Goal: Task Accomplishment & Management: Use online tool/utility

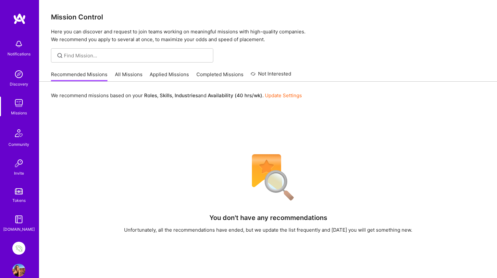
click at [19, 246] on img at bounding box center [18, 248] width 13 height 13
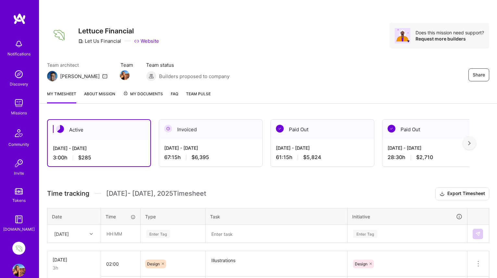
click at [446, 146] on div "[DATE] - [DATE]" at bounding box center [433, 148] width 93 height 7
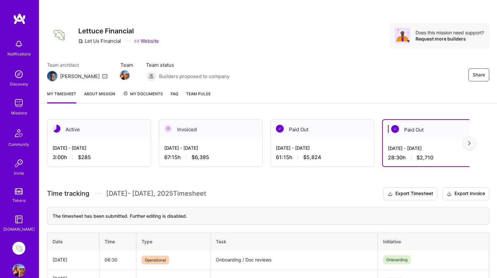
click at [232, 147] on div "[DATE] - [DATE]" at bounding box center [210, 148] width 93 height 7
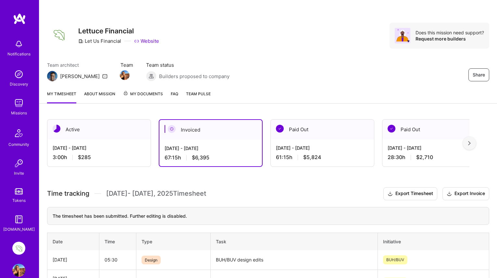
click at [128, 146] on div "[DATE] - [DATE]" at bounding box center [99, 148] width 93 height 7
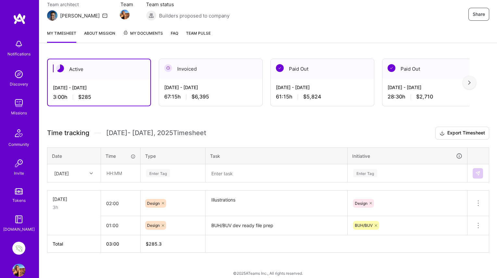
scroll to position [62, 0]
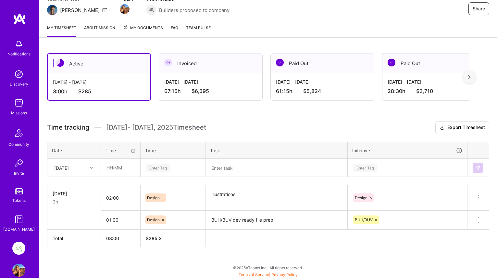
click at [93, 169] on div at bounding box center [92, 168] width 10 height 8
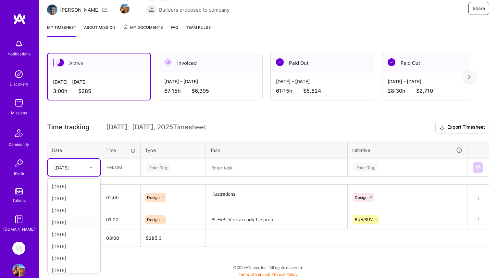
scroll to position [0, 0]
click at [80, 197] on div "[DATE]" at bounding box center [74, 198] width 53 height 12
click at [160, 168] on div "Enter Tag" at bounding box center [158, 168] width 24 height 10
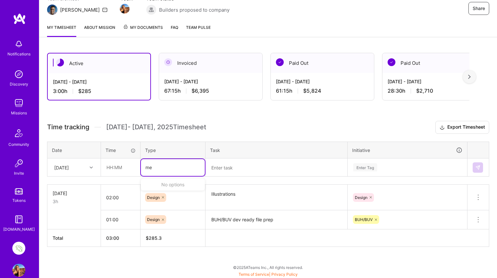
type input "mee"
click at [161, 188] on span "Meetings" at bounding box center [155, 189] width 23 height 9
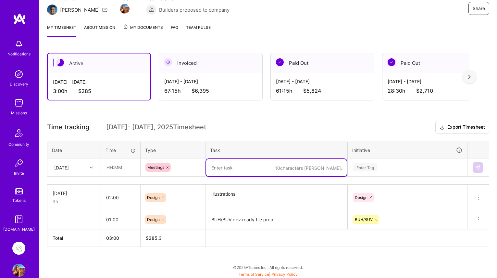
click at [234, 169] on textarea at bounding box center [276, 167] width 140 height 17
type textarea "Design review meeting"
click at [369, 167] on div "Enter Tag" at bounding box center [407, 167] width 119 height 17
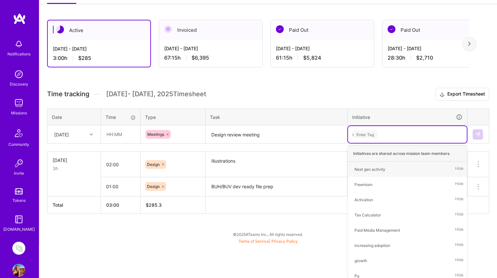
scroll to position [67, 0]
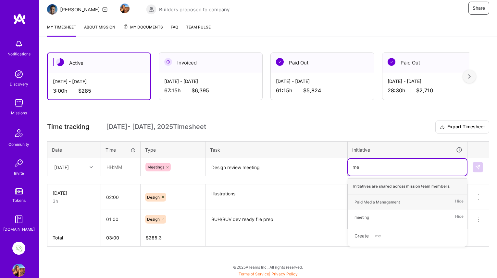
type input "mee"
click at [363, 201] on div "meeting" at bounding box center [361, 202] width 15 height 7
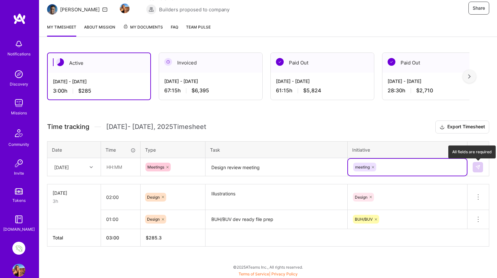
click at [479, 168] on img at bounding box center [477, 167] width 5 height 5
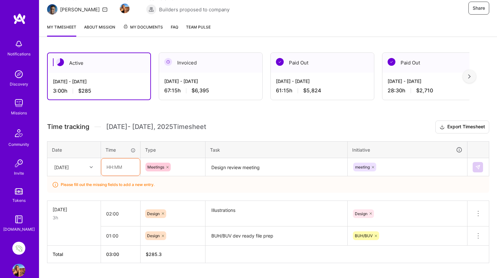
click at [109, 169] on input "text" at bounding box center [120, 167] width 39 height 17
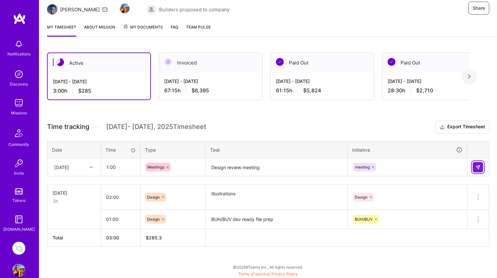
type input "01:00"
click at [479, 167] on img at bounding box center [477, 167] width 5 height 5
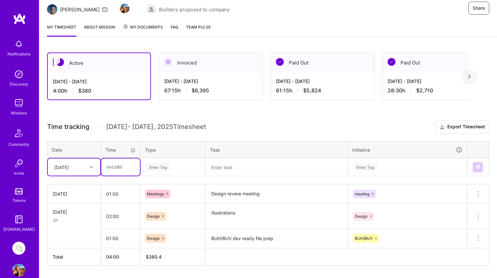
click at [115, 168] on input "text" at bounding box center [120, 167] width 39 height 17
type input "01:00"
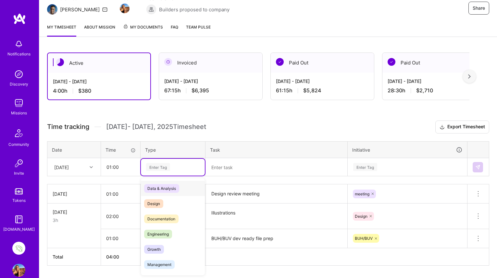
click at [159, 165] on div "Enter Tag" at bounding box center [158, 167] width 24 height 10
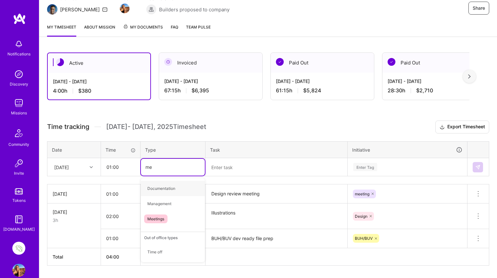
type input "mee"
click at [154, 188] on span "Meetings" at bounding box center [155, 188] width 23 height 9
click at [232, 170] on textarea at bounding box center [276, 167] width 140 height 17
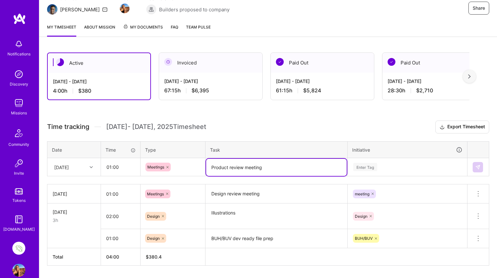
type textarea "Product review meeting"
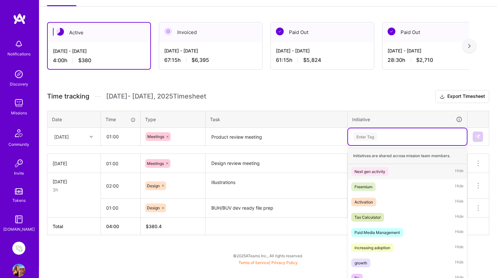
click at [371, 145] on div "option meeting, selected. option Next gen activity focused, 1 of 18. 18 results…" at bounding box center [407, 136] width 119 height 17
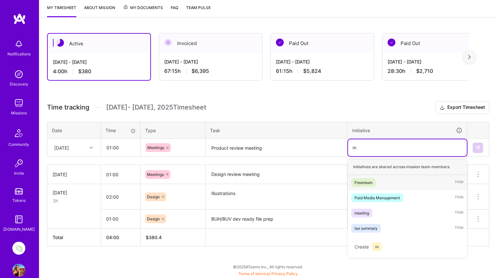
scroll to position [86, 0]
type input "mee"
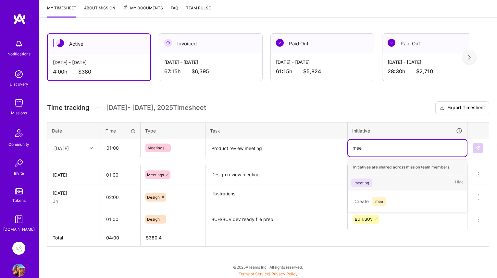
click at [363, 182] on div "meeting" at bounding box center [361, 183] width 15 height 7
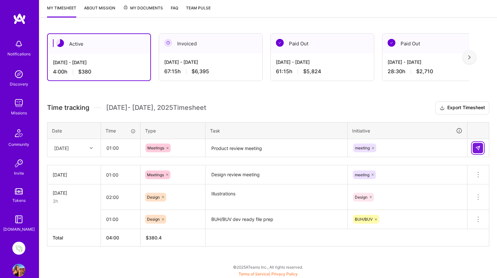
click at [479, 147] on img at bounding box center [477, 148] width 5 height 5
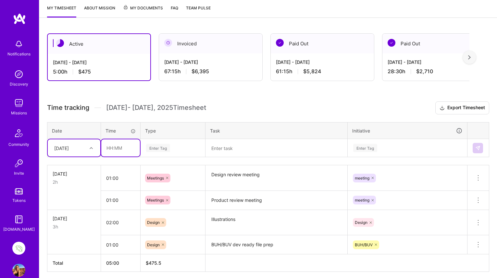
click at [110, 147] on input "text" at bounding box center [120, 147] width 39 height 17
type input "01:30"
click at [159, 146] on div "Enter Tag" at bounding box center [158, 148] width 24 height 10
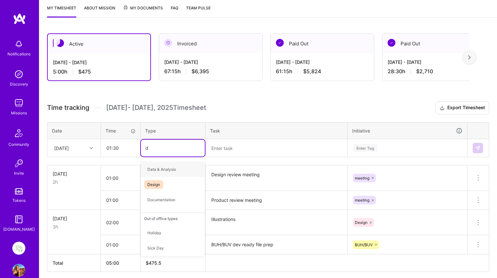
type input "de"
click at [158, 171] on span "Design" at bounding box center [153, 169] width 19 height 9
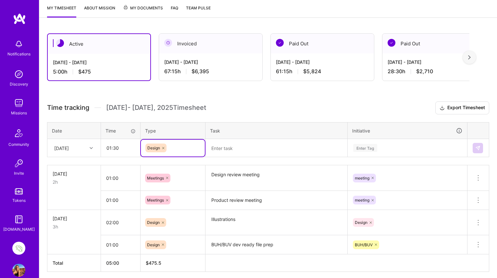
click at [221, 151] on textarea at bounding box center [276, 148] width 140 height 17
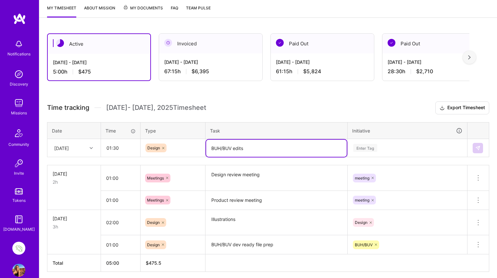
type textarea "BUH/BUV edits"
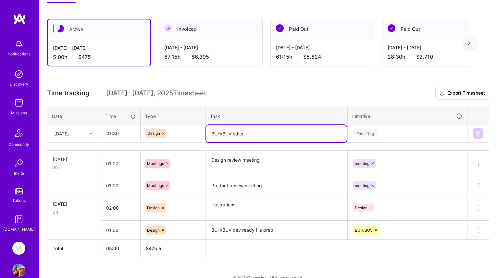
click at [372, 142] on div "Enter Tag" at bounding box center [407, 133] width 119 height 17
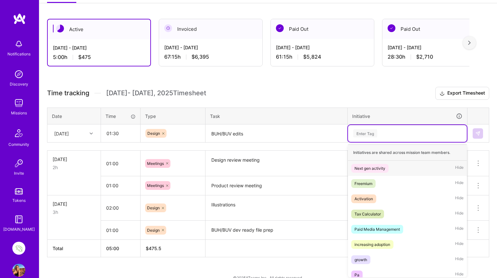
scroll to position [102, 0]
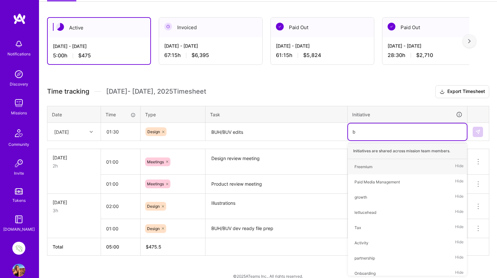
type input "bu"
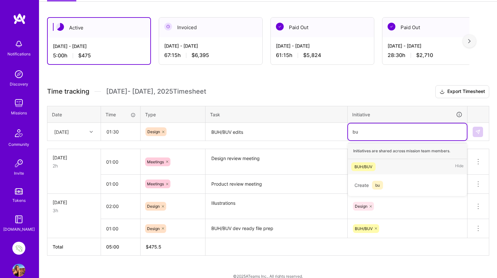
click at [369, 166] on div "BUH/BUV" at bounding box center [363, 167] width 18 height 7
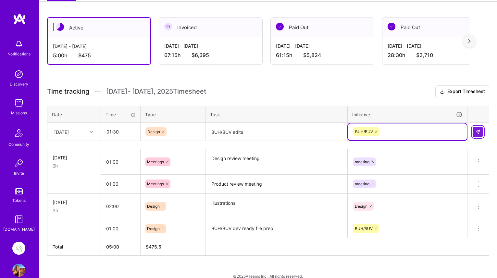
click at [479, 133] on img at bounding box center [477, 131] width 5 height 5
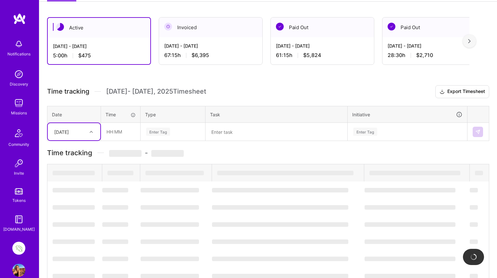
click at [92, 131] on icon at bounding box center [91, 131] width 3 height 3
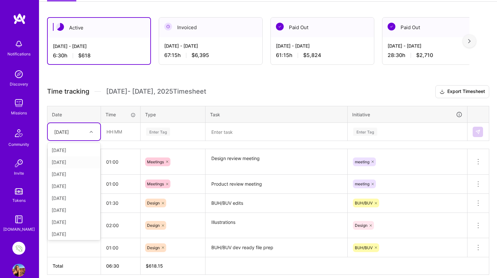
click at [72, 164] on div "[DATE]" at bounding box center [74, 162] width 53 height 12
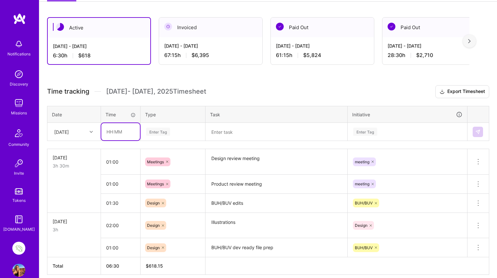
click at [110, 133] on input "text" at bounding box center [120, 131] width 39 height 17
type input "08:00"
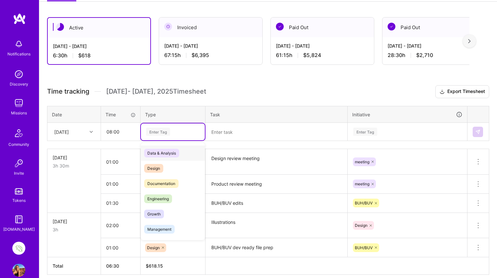
click at [162, 130] on div "Enter Tag" at bounding box center [158, 132] width 24 height 10
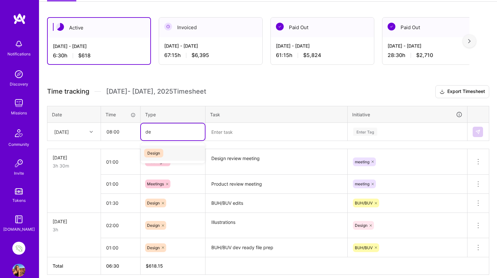
type input "des"
click at [154, 153] on span "Design" at bounding box center [153, 153] width 19 height 9
click at [230, 132] on textarea at bounding box center [276, 132] width 140 height 17
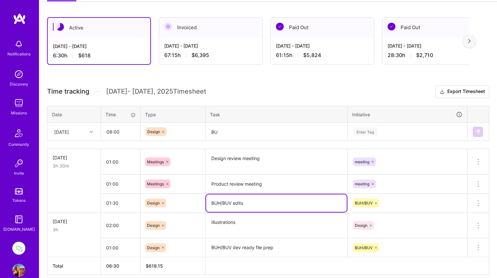
drag, startPoint x: 247, startPoint y: 206, endPoint x: 192, endPoint y: 203, distance: 54.3
click at [192, 203] on tr "01:30 Design BUH/BUV edits BUH/BUV Delete row" at bounding box center [268, 203] width 442 height 19
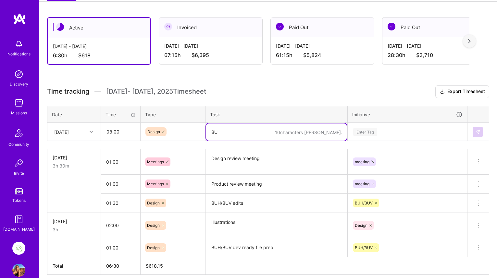
drag, startPoint x: 228, startPoint y: 133, endPoint x: 178, endPoint y: 133, distance: 49.6
click at [178, 133] on tr "[DATE] 08:00 Design 10 characters min. BU Enter Tag" at bounding box center [268, 132] width 442 height 18
paste textarea "H/BUV edits"
type textarea "BUH/BUV edits"
click at [368, 130] on div "Enter Tag" at bounding box center [365, 132] width 24 height 10
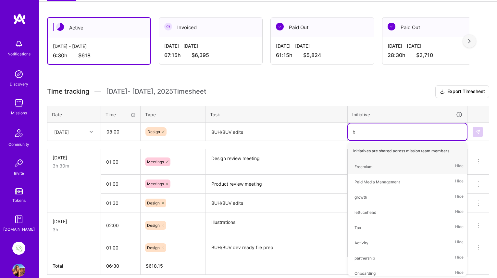
type input "bu"
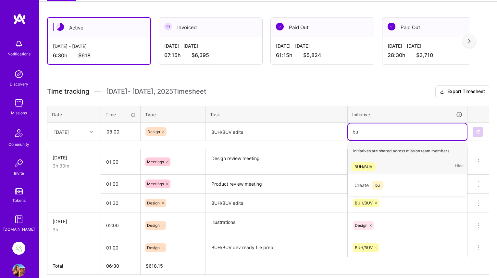
click at [360, 166] on div "BUH/BUV" at bounding box center [363, 167] width 18 height 7
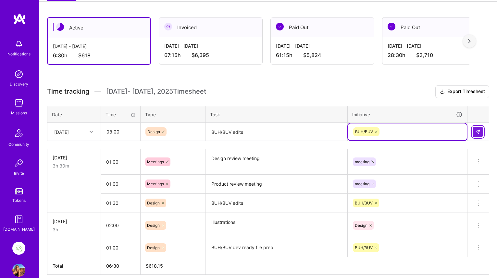
click at [478, 132] on img at bounding box center [477, 131] width 5 height 5
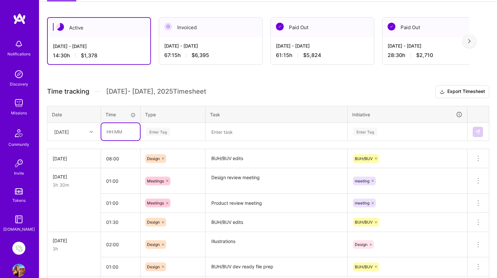
click at [117, 131] on input "text" at bounding box center [120, 131] width 39 height 17
type input "00:30"
click at [161, 131] on div "Enter Tag" at bounding box center [158, 132] width 24 height 10
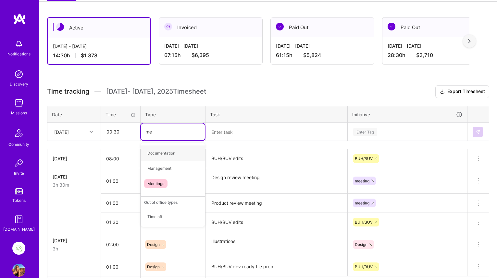
type input "mee"
click at [150, 157] on span "Meetings" at bounding box center [155, 153] width 23 height 9
click at [232, 134] on textarea at bounding box center [276, 132] width 140 height 17
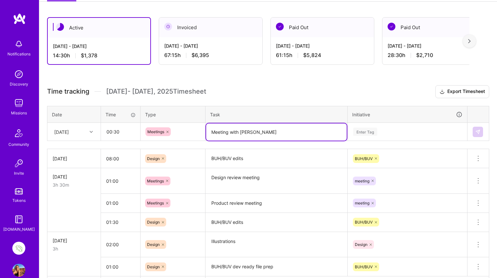
type textarea "Meeting with [PERSON_NAME]"
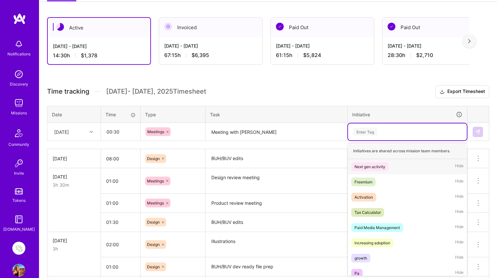
click at [366, 129] on div "Enter Tag" at bounding box center [365, 132] width 24 height 10
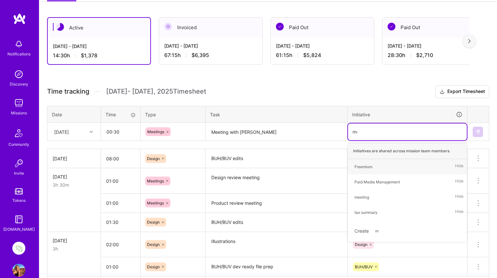
type input "mee"
click at [363, 167] on div "meeting" at bounding box center [361, 167] width 15 height 7
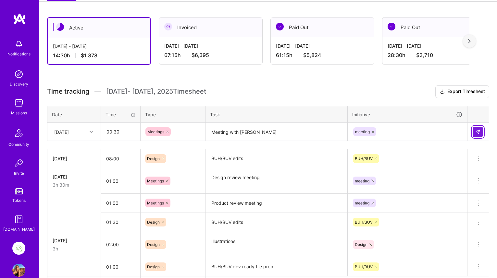
click at [477, 133] on img at bounding box center [477, 131] width 5 height 5
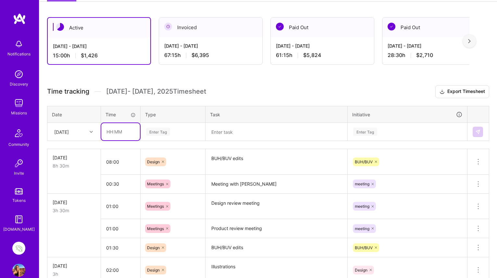
click at [109, 130] on input "text" at bounding box center [120, 131] width 39 height 17
type input "03:30"
click at [155, 130] on div "Enter Tag" at bounding box center [158, 132] width 24 height 10
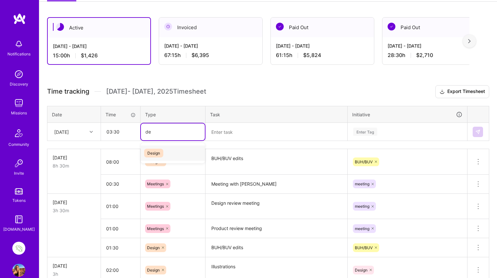
type input "des"
click at [157, 152] on span "Design" at bounding box center [153, 153] width 19 height 9
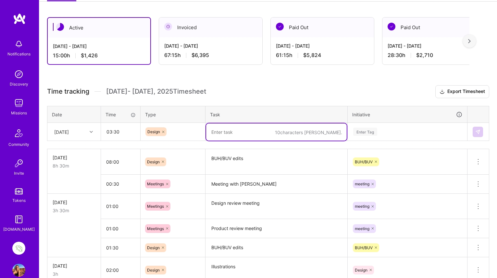
click at [219, 134] on textarea at bounding box center [276, 132] width 140 height 17
paste textarea "BUH/BUV edits"
type textarea "BUH/BUV edits"
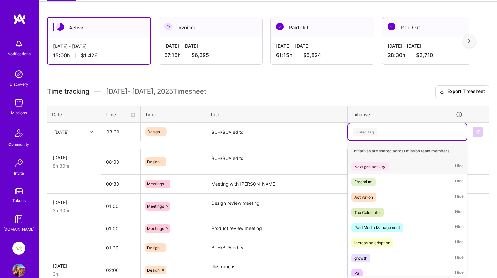
click at [363, 129] on div "Enter Tag" at bounding box center [365, 132] width 24 height 10
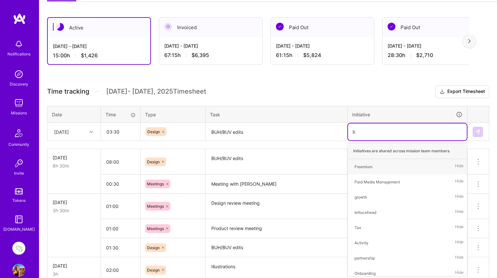
type input "bu"
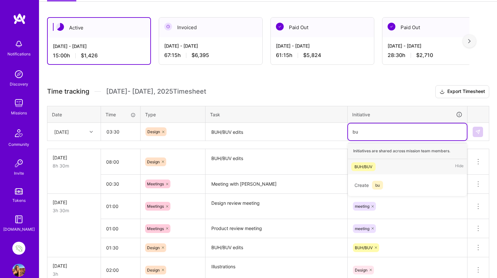
click at [367, 165] on div "BUH/BUV" at bounding box center [363, 167] width 18 height 7
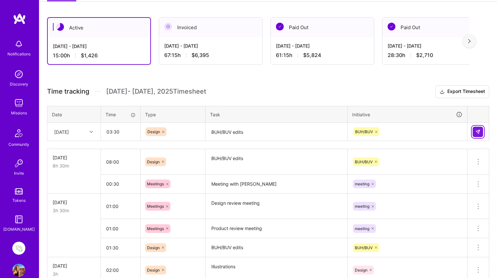
click at [479, 132] on img at bounding box center [477, 131] width 5 height 5
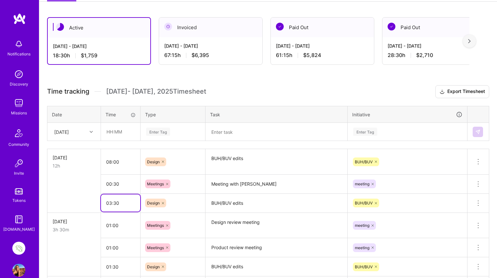
click at [110, 203] on input "03:30" at bounding box center [120, 203] width 39 height 17
click at [109, 203] on input "03:30" at bounding box center [120, 203] width 39 height 17
type input "04:30"
click at [111, 133] on input "text" at bounding box center [120, 131] width 39 height 17
type input "01:00"
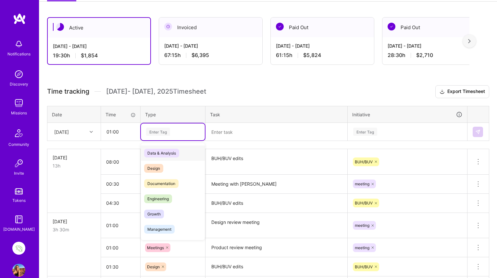
click at [161, 130] on div "Enter Tag" at bounding box center [158, 132] width 24 height 10
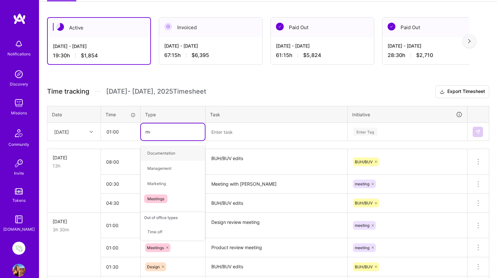
type input "mee"
click at [157, 153] on span "Meetings" at bounding box center [155, 153] width 23 height 9
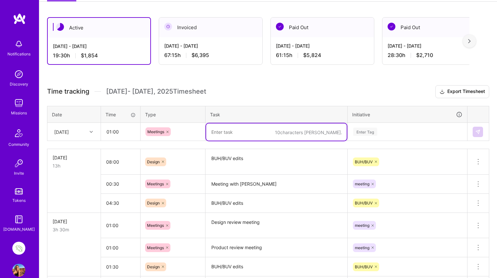
click at [237, 131] on textarea at bounding box center [276, 132] width 140 height 17
type textarea "Meeting with [PERSON_NAME]"
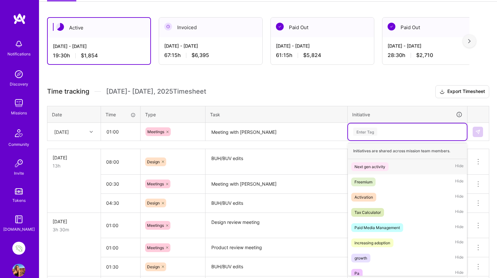
click at [372, 133] on div "Enter Tag" at bounding box center [365, 132] width 24 height 10
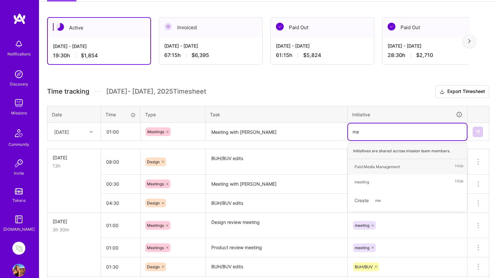
type input "mee"
click at [367, 168] on div "meeting" at bounding box center [361, 167] width 15 height 7
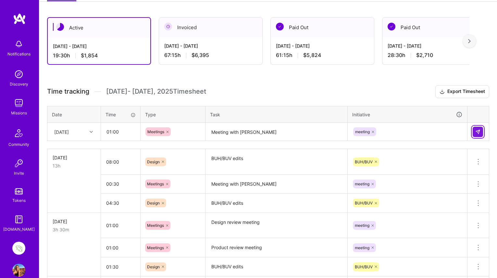
click at [477, 134] on img at bounding box center [477, 131] width 5 height 5
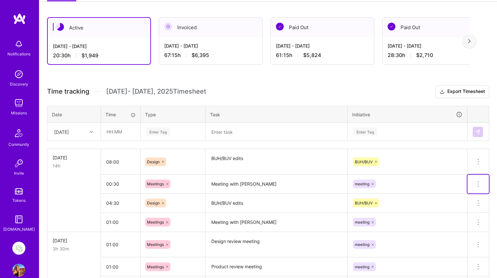
click at [478, 183] on icon at bounding box center [478, 184] width 8 height 8
click at [111, 187] on input "00:30" at bounding box center [120, 184] width 39 height 17
click at [129, 183] on input "00:30" at bounding box center [120, 184] width 39 height 17
drag, startPoint x: 472, startPoint y: 185, endPoint x: 462, endPoint y: 137, distance: 48.9
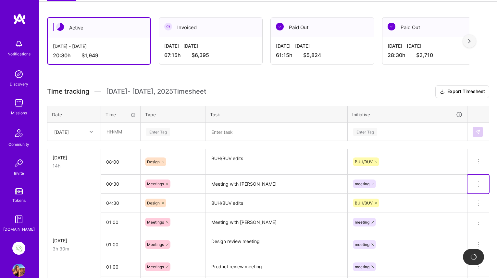
click at [462, 137] on div "Time tracking [DATE] - [DATE] Timesheet Export Timesheet Date Time Type Task In…" at bounding box center [268, 221] width 442 height 273
click at [479, 182] on icon at bounding box center [478, 184] width 8 height 8
click at [478, 182] on icon at bounding box center [478, 184] width 8 height 8
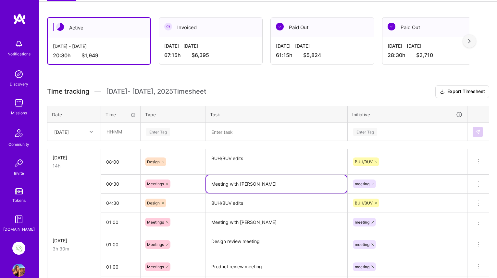
drag, startPoint x: 275, startPoint y: 183, endPoint x: 189, endPoint y: 177, distance: 85.8
click at [189, 177] on tr "00:30 Meetings Meeting with [PERSON_NAME] meeting Delete row" at bounding box center [268, 184] width 442 height 19
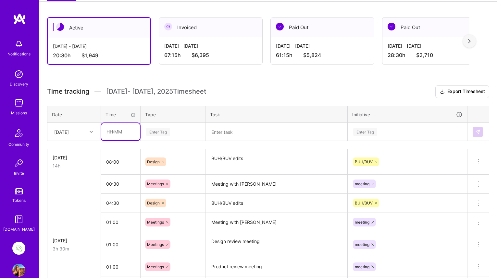
click at [117, 128] on input "text" at bounding box center [120, 131] width 39 height 17
type input "00:30"
click at [163, 131] on div "Enter Tag" at bounding box center [158, 132] width 24 height 10
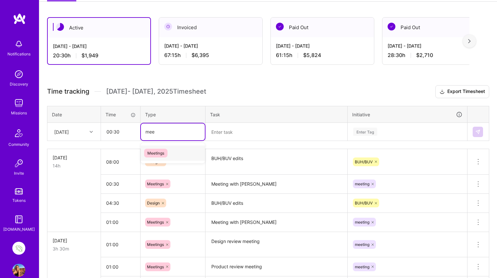
type input "meet"
click at [158, 154] on span "Meetings" at bounding box center [155, 153] width 23 height 9
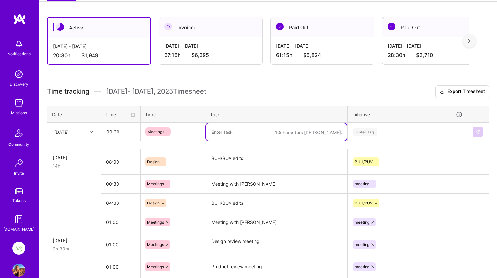
click at [224, 135] on textarea at bounding box center [276, 132] width 140 height 17
paste textarea "Meeting with [PERSON_NAME]"
type textarea "Meeting with [PERSON_NAME]"
click at [377, 131] on div "Enter Tag" at bounding box center [365, 132] width 24 height 10
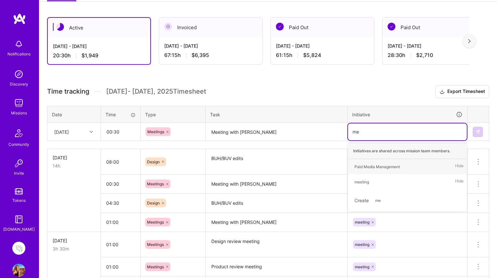
type input "mee"
click at [362, 164] on div "meeting" at bounding box center [361, 167] width 15 height 7
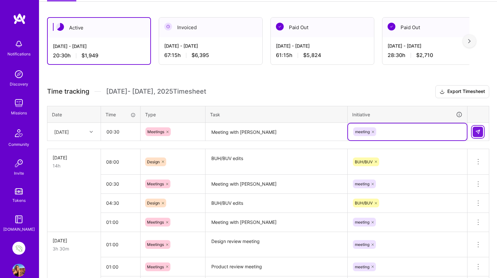
click at [479, 131] on img at bounding box center [477, 131] width 5 height 5
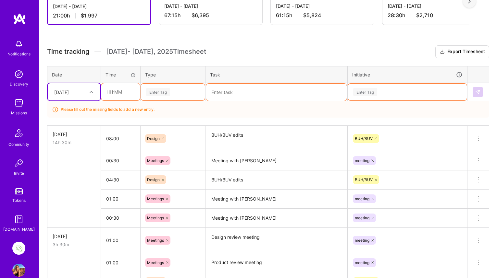
scroll to position [141, 0]
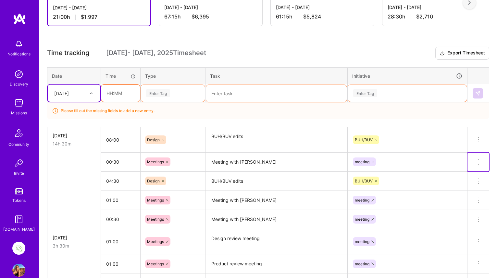
click at [477, 164] on icon at bounding box center [478, 162] width 8 height 8
click at [467, 175] on button "Delete row" at bounding box center [462, 173] width 34 height 16
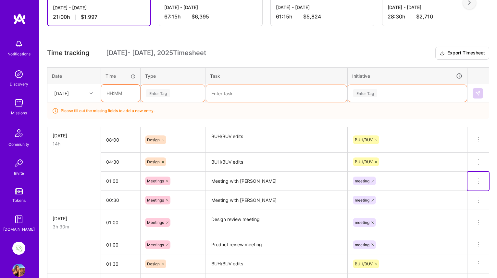
click at [467, 175] on button at bounding box center [477, 181] width 21 height 19
click at [477, 202] on icon at bounding box center [478, 201] width 8 height 8
click at [463, 212] on button "Delete row" at bounding box center [462, 212] width 34 height 16
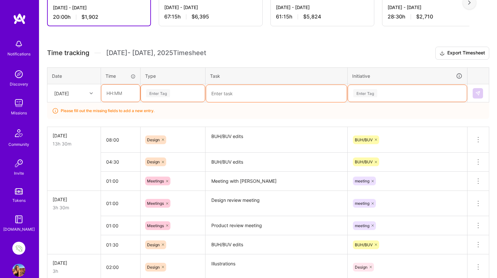
click at [91, 92] on icon at bounding box center [91, 93] width 3 height 3
click at [75, 136] on div "[DATE]" at bounding box center [74, 136] width 53 height 12
click at [109, 91] on input "text" at bounding box center [120, 93] width 39 height 17
type input "00:30"
click at [156, 93] on div "Enter Tag" at bounding box center [158, 93] width 24 height 10
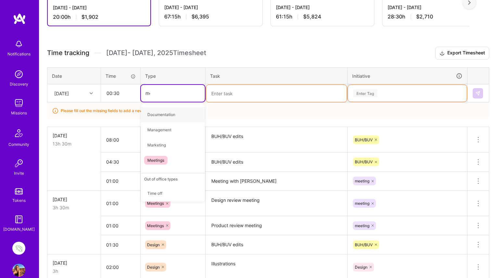
type input "mee"
click at [159, 114] on span "Meetings" at bounding box center [155, 114] width 23 height 9
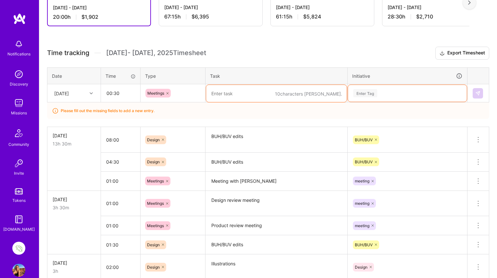
click at [220, 96] on textarea at bounding box center [276, 93] width 140 height 17
paste textarea "Meeting with [PERSON_NAME]"
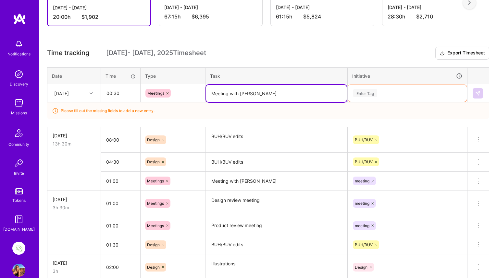
type textarea "Meeting with [PERSON_NAME]"
click at [361, 91] on div "Enter Tag" at bounding box center [365, 93] width 24 height 10
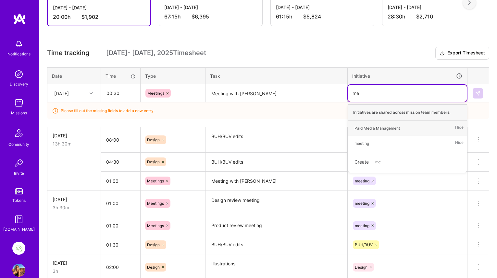
type input "mee"
click at [361, 129] on div "meeting" at bounding box center [361, 128] width 15 height 7
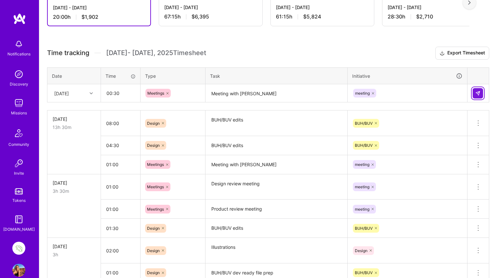
click at [478, 91] on img at bounding box center [477, 93] width 5 height 5
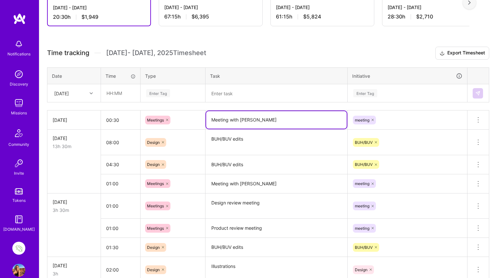
drag, startPoint x: 255, startPoint y: 117, endPoint x: 241, endPoint y: 118, distance: 14.0
click at [241, 118] on textarea "Meeting with [PERSON_NAME]" at bounding box center [276, 120] width 140 height 18
type textarea "Meeting with [PERSON_NAME]"
click at [477, 182] on icon at bounding box center [478, 184] width 8 height 8
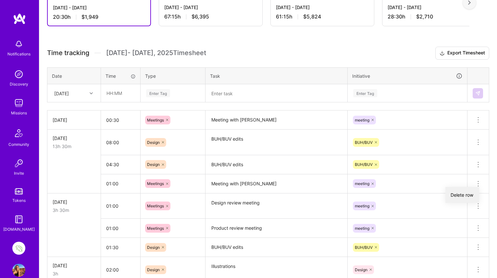
click at [463, 195] on button "Delete row" at bounding box center [462, 195] width 34 height 16
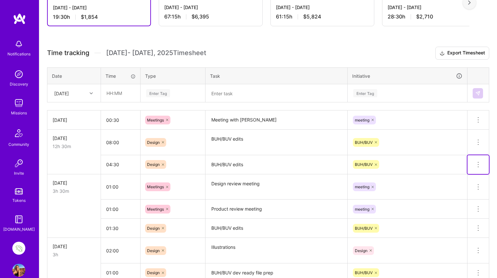
click at [477, 163] on icon at bounding box center [478, 165] width 8 height 8
click at [466, 177] on button "Delete row" at bounding box center [462, 176] width 34 height 16
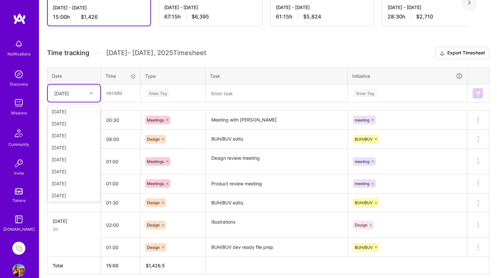
click at [91, 92] on icon at bounding box center [91, 93] width 3 height 3
click at [80, 136] on div "[DATE]" at bounding box center [74, 136] width 53 height 12
click at [111, 92] on input "text" at bounding box center [120, 93] width 39 height 17
type input "00:30"
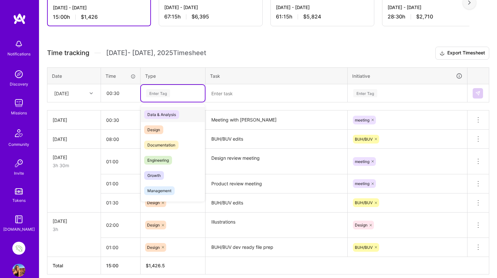
click at [164, 95] on div "Enter Tag" at bounding box center [158, 93] width 24 height 10
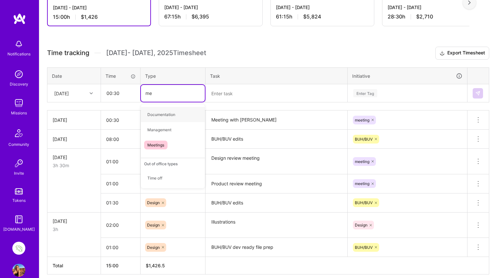
type input "mee"
click at [158, 115] on span "Meetings" at bounding box center [155, 114] width 23 height 9
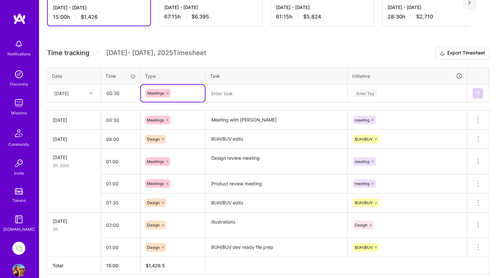
click at [224, 95] on textarea at bounding box center [276, 93] width 140 height 17
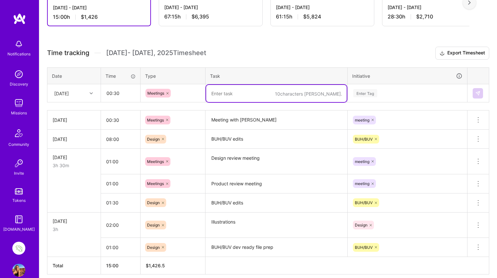
paste textarea "Meeting with [PERSON_NAME]"
type textarea "Meeting with [PERSON_NAME]"
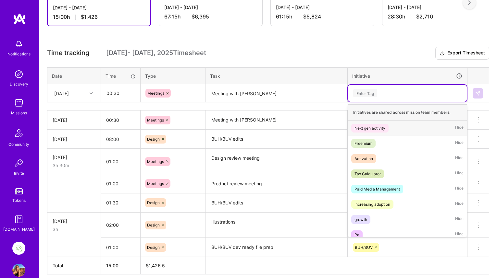
click at [369, 95] on div "Enter Tag" at bounding box center [365, 93] width 24 height 10
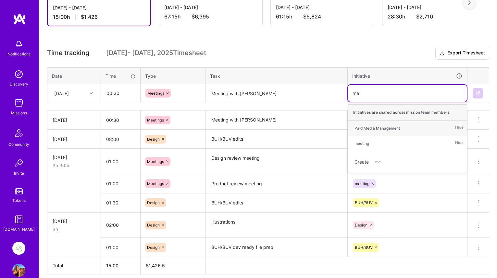
type input "mee"
click at [364, 126] on div "meeting" at bounding box center [361, 128] width 15 height 7
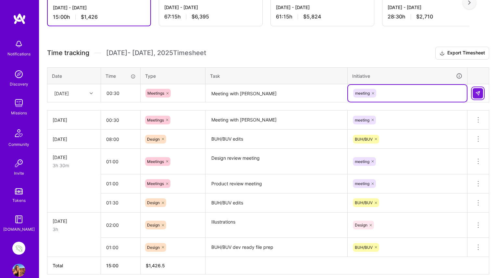
click at [479, 94] on img at bounding box center [477, 93] width 5 height 5
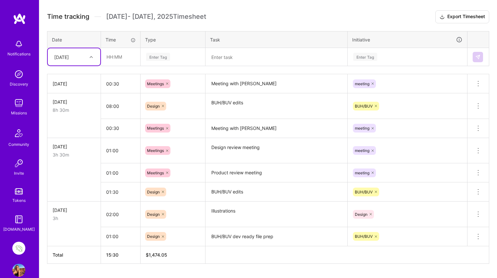
scroll to position [178, 0]
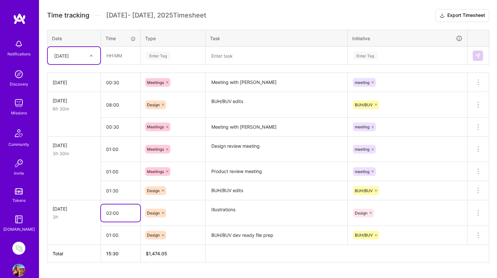
click at [116, 214] on input "02:00" at bounding box center [120, 213] width 39 height 17
type input "02:30"
click at [86, 223] on td "[DATE] 3h 30m" at bounding box center [74, 213] width 54 height 26
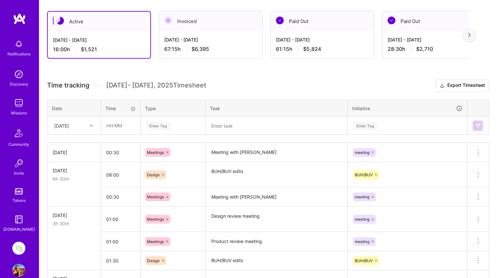
scroll to position [108, 0]
click at [91, 125] on icon at bounding box center [91, 126] width 3 height 3
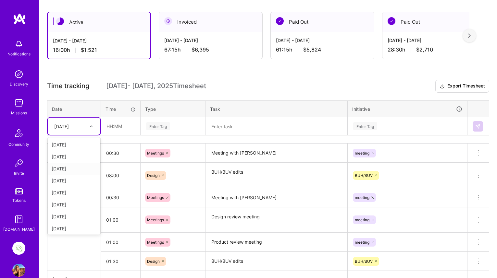
click at [74, 170] on div "[DATE]" at bounding box center [74, 169] width 53 height 12
click at [118, 126] on input "text" at bounding box center [120, 126] width 39 height 17
type input "01:00"
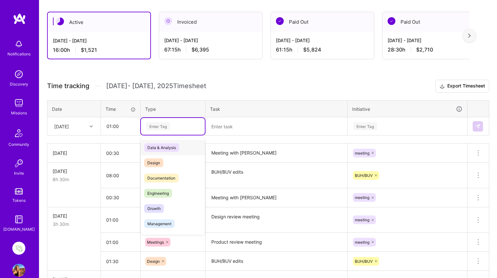
click at [159, 123] on div "Enter Tag" at bounding box center [158, 126] width 24 height 10
type input "de"
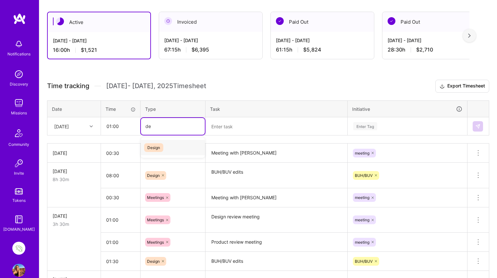
click at [154, 147] on span "Design" at bounding box center [153, 147] width 19 height 9
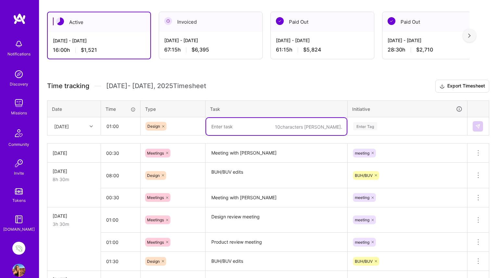
click at [218, 128] on textarea at bounding box center [276, 126] width 140 height 17
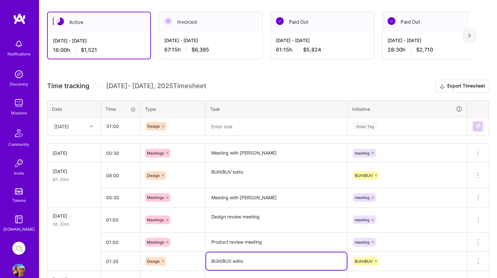
drag, startPoint x: 249, startPoint y: 260, endPoint x: 191, endPoint y: 263, distance: 57.9
click at [191, 263] on tr "01:30 Design BUH/BUV edits BUH/BUV Delete row" at bounding box center [268, 261] width 442 height 19
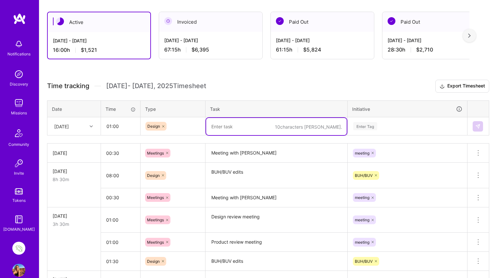
click at [224, 128] on textarea at bounding box center [276, 126] width 140 height 17
paste textarea "BUH/BUV edits"
click at [234, 126] on textarea "BUH/BUV edits" at bounding box center [276, 126] width 140 height 17
type textarea "BUH/BUV design / edits"
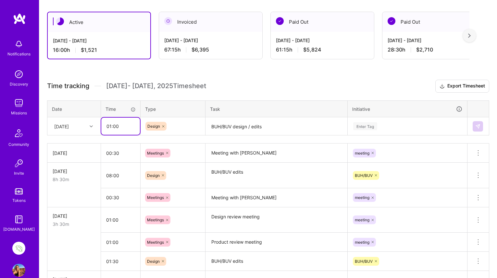
drag, startPoint x: 111, startPoint y: 127, endPoint x: 107, endPoint y: 126, distance: 3.6
click at [107, 126] on input "01:00" at bounding box center [120, 126] width 39 height 17
click at [111, 126] on input "4:00" at bounding box center [120, 126] width 39 height 17
type input "04:30"
click at [364, 124] on div "Enter Tag" at bounding box center [365, 126] width 24 height 10
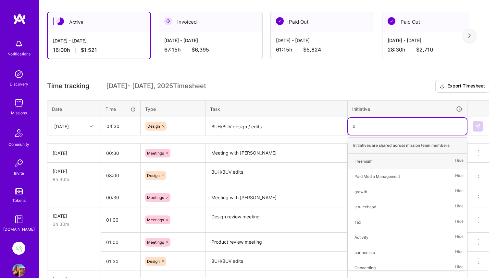
type input "bu"
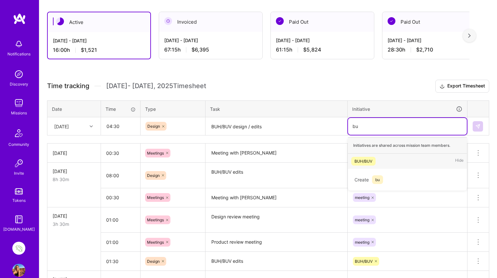
click at [363, 158] on div "BUH/BUV" at bounding box center [363, 161] width 18 height 7
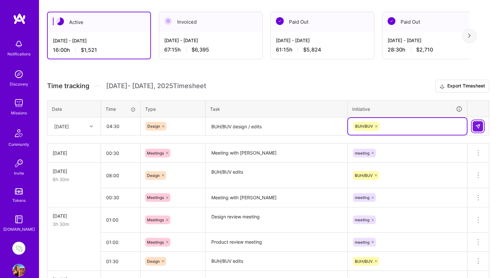
click at [475, 124] on img at bounding box center [477, 126] width 5 height 5
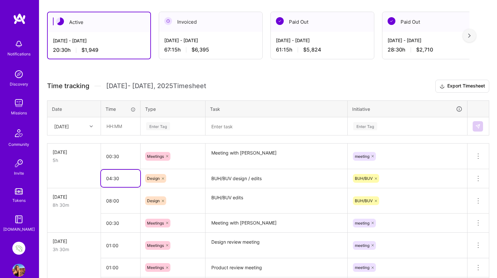
click at [115, 177] on input "04:30" at bounding box center [120, 178] width 39 height 17
click at [110, 178] on input "04:30" at bounding box center [120, 178] width 39 height 17
type input "08:30"
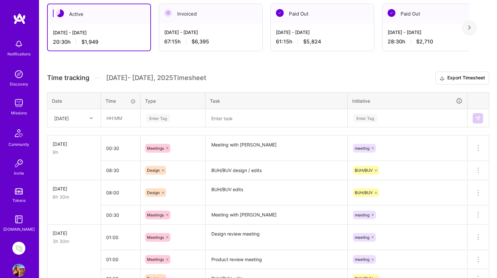
click at [185, 177] on div "Design" at bounding box center [172, 170] width 65 height 17
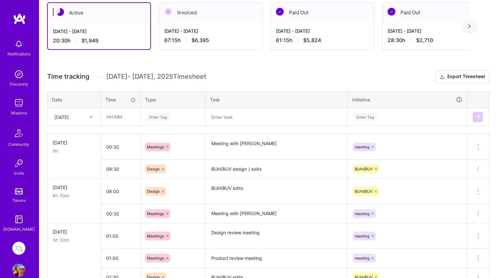
scroll to position [119, 0]
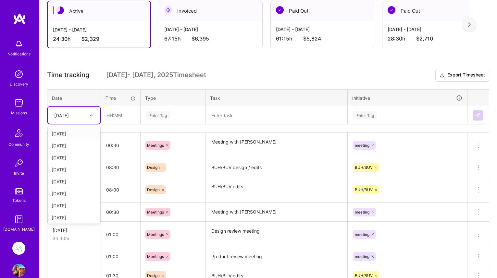
click at [91, 114] on icon at bounding box center [91, 115] width 3 height 3
click at [76, 169] on div "[DATE]" at bounding box center [74, 170] width 53 height 12
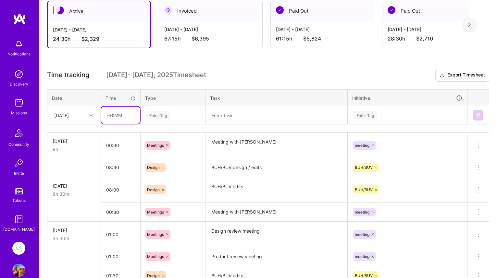
click at [117, 116] on input "text" at bounding box center [120, 115] width 39 height 17
type input "04:30"
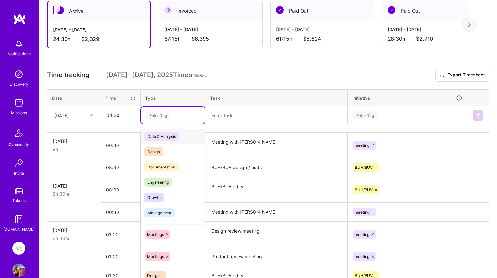
click at [172, 114] on div "Enter Tag" at bounding box center [172, 115] width 55 height 8
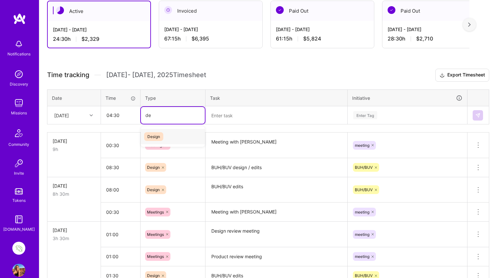
type input "des"
click at [155, 137] on span "Design" at bounding box center [153, 136] width 19 height 9
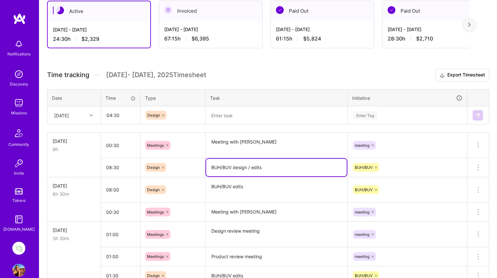
drag, startPoint x: 270, startPoint y: 170, endPoint x: 207, endPoint y: 168, distance: 62.6
click at [207, 168] on textarea "BUH/BUV design / edits" at bounding box center [276, 168] width 140 height 18
paste textarea
type textarea "BUH/BUV design / edits"
click at [233, 115] on textarea at bounding box center [276, 115] width 140 height 17
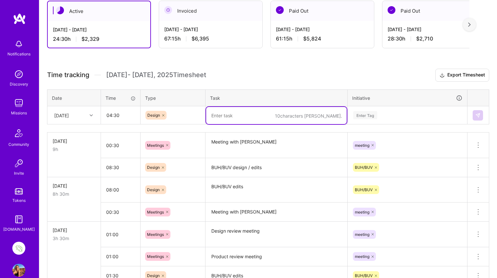
paste textarea "BUH/BUV design / edits"
type textarea "BUH/BUV design / edits"
click at [364, 113] on div "Enter Tag" at bounding box center [365, 115] width 24 height 10
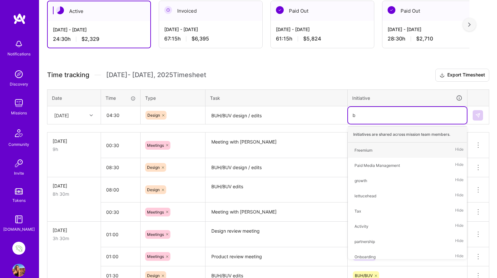
type input "bu"
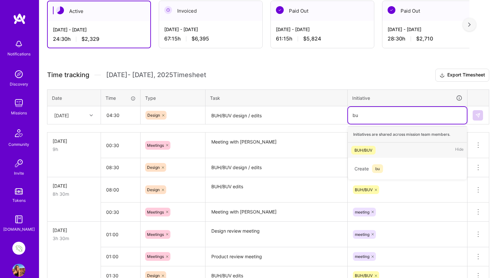
click at [359, 151] on div "BUH/BUV" at bounding box center [363, 150] width 18 height 7
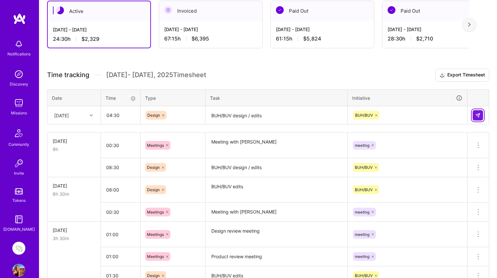
click at [477, 116] on img at bounding box center [477, 115] width 5 height 5
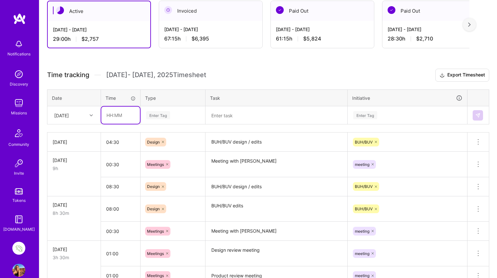
click at [115, 115] on input "text" at bounding box center [120, 115] width 39 height 17
type input "03:30"
click at [158, 114] on div "Enter Tag" at bounding box center [158, 115] width 24 height 10
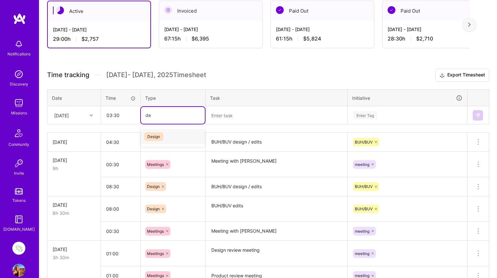
type input "des"
click at [153, 137] on span "Design" at bounding box center [153, 136] width 19 height 9
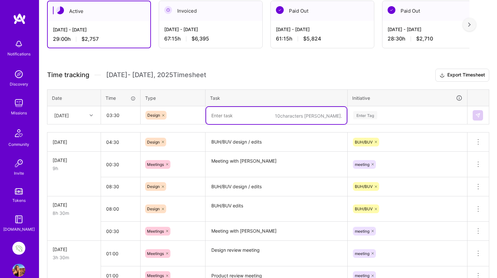
click at [227, 118] on textarea at bounding box center [276, 115] width 140 height 17
type textarea "[PERSON_NAME] edits"
click at [366, 115] on div "Enter Tag" at bounding box center [365, 115] width 24 height 10
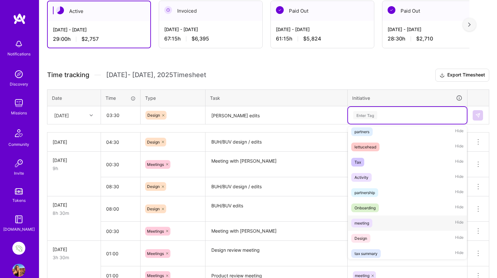
scroll to position [139, 0]
click at [365, 178] on div "Activity" at bounding box center [361, 178] width 14 height 7
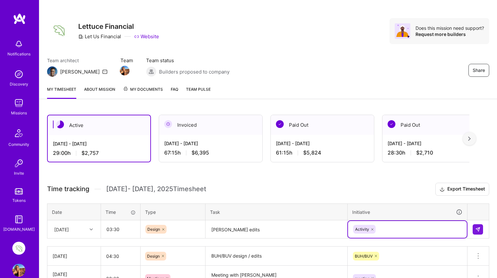
scroll to position [0, 0]
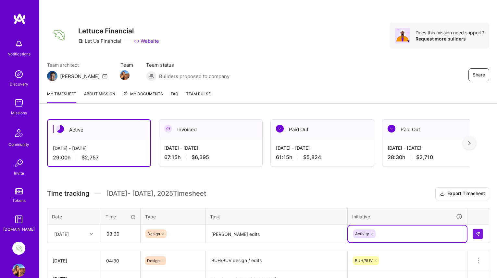
click at [371, 233] on icon at bounding box center [372, 234] width 4 height 4
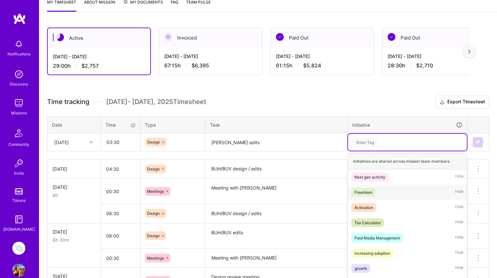
click at [387, 151] on div "option Activity, deselected. option Freemium focused, 2 of 18. 18 results avail…" at bounding box center [407, 142] width 119 height 17
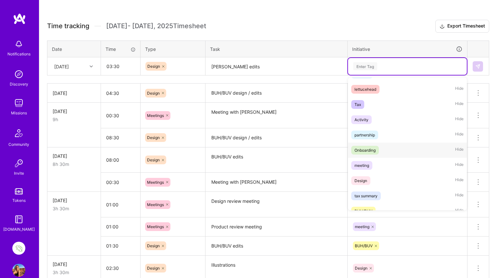
scroll to position [147, 0]
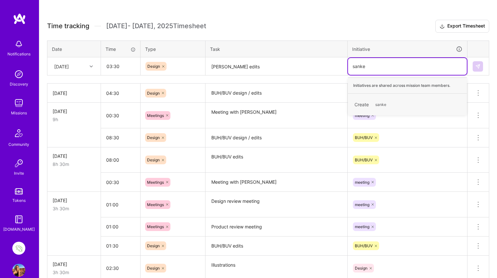
type input "[PERSON_NAME]"
click at [384, 102] on span "[PERSON_NAME]" at bounding box center [391, 104] width 38 height 9
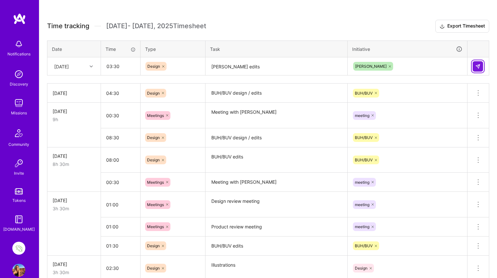
click at [479, 67] on img at bounding box center [477, 66] width 5 height 5
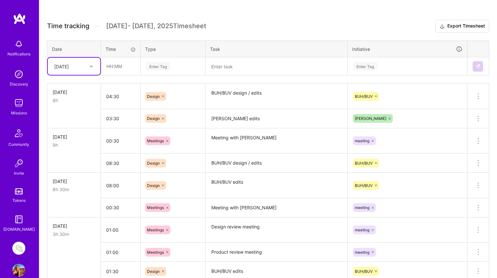
click at [91, 66] on icon at bounding box center [91, 66] width 3 height 3
click at [75, 134] on div "[DATE]" at bounding box center [74, 133] width 53 height 12
click at [114, 65] on input "text" at bounding box center [120, 66] width 39 height 17
type input "3"
type input "02:30"
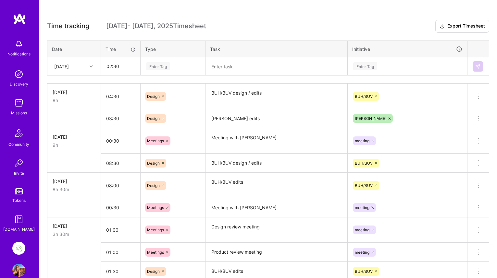
click at [162, 66] on div "Enter Tag" at bounding box center [158, 66] width 24 height 10
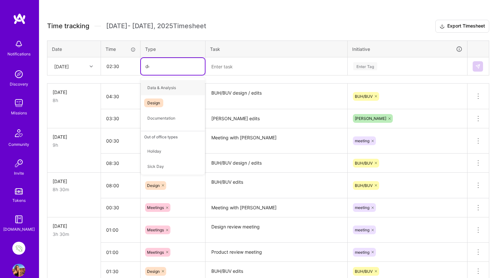
type input "des"
click at [153, 86] on span "Design" at bounding box center [153, 87] width 19 height 9
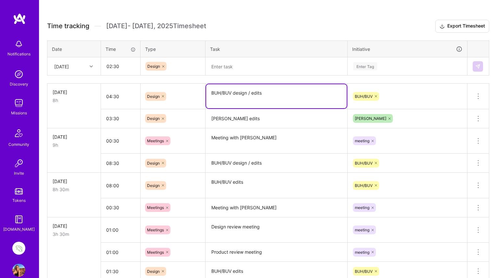
drag, startPoint x: 266, startPoint y: 95, endPoint x: 207, endPoint y: 94, distance: 58.7
click at [207, 94] on textarea "BUH/BUV design / edits" at bounding box center [276, 96] width 140 height 24
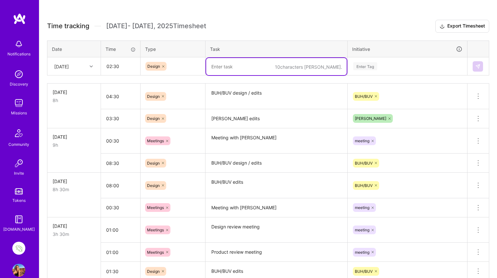
click at [234, 67] on textarea at bounding box center [276, 66] width 140 height 17
paste textarea "BUH/BUV design / edits"
type textarea "BUH/BUV design / edits"
click at [366, 66] on div "Enter Tag" at bounding box center [365, 66] width 24 height 10
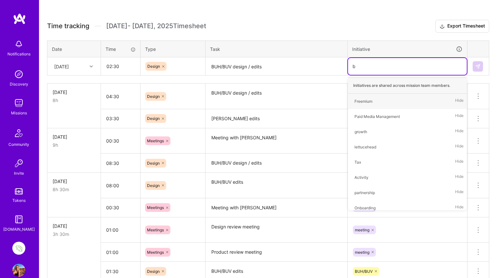
type input "bu"
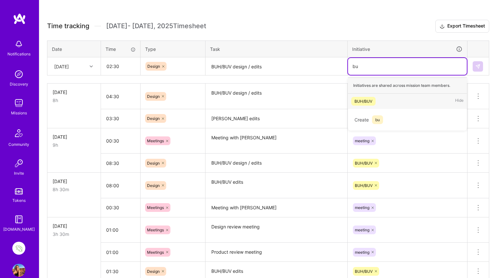
click at [361, 102] on div "BUH/BUV" at bounding box center [363, 101] width 18 height 7
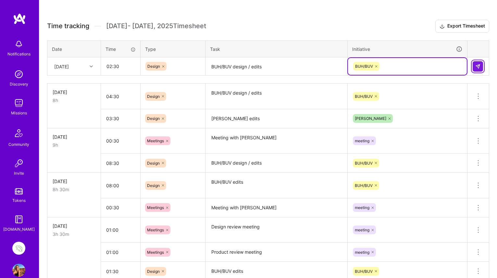
click at [479, 64] on img at bounding box center [477, 66] width 5 height 5
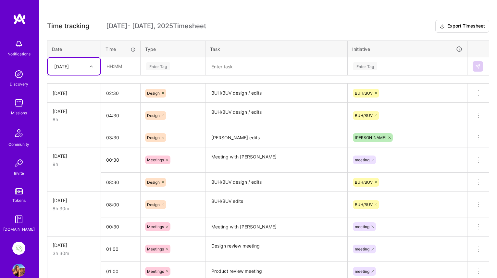
click at [92, 65] on icon at bounding box center [91, 66] width 3 height 3
click at [79, 135] on div "[DATE]" at bounding box center [74, 136] width 53 height 12
click at [113, 66] on input "text" at bounding box center [120, 66] width 39 height 17
type input "04:00"
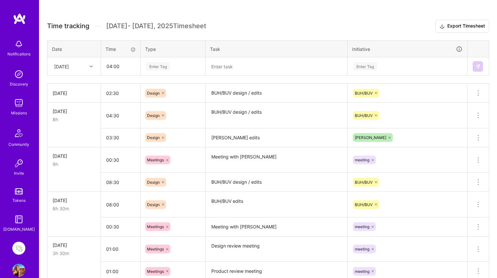
click at [157, 67] on div "Enter Tag" at bounding box center [158, 66] width 24 height 10
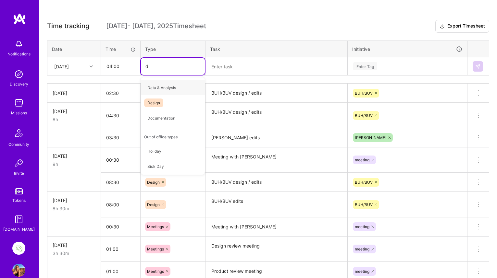
type input "de"
click at [157, 89] on span "Design" at bounding box center [153, 87] width 19 height 9
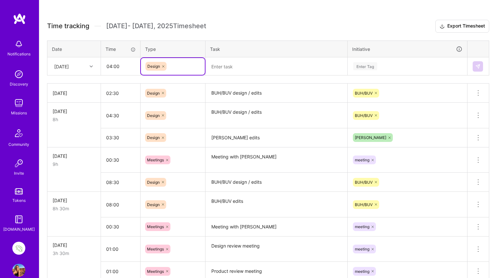
click at [224, 69] on textarea at bounding box center [276, 66] width 140 height 17
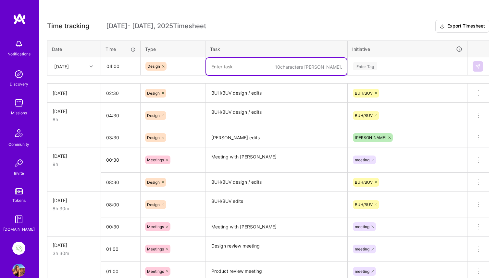
paste textarea "BUH/BUV design / edits"
click at [250, 66] on textarea "BUH/BUV design / edits" at bounding box center [276, 66] width 140 height 17
click at [270, 68] on textarea "BUH/BUV design / edits" at bounding box center [276, 66] width 140 height 17
type textarea "BUH/BUV design / edits"
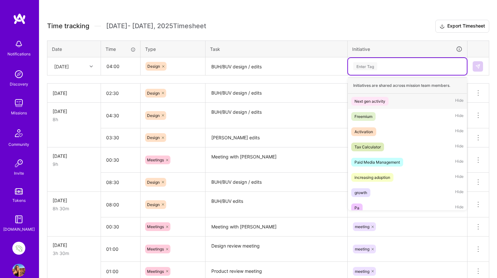
click at [365, 67] on div "Enter Tag" at bounding box center [365, 66] width 24 height 10
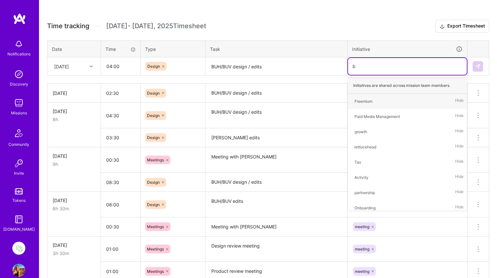
type input "bu"
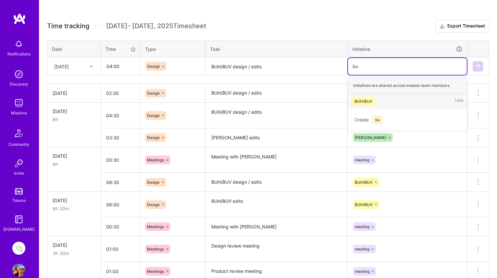
click at [362, 102] on div "BUH/BUV" at bounding box center [363, 101] width 18 height 7
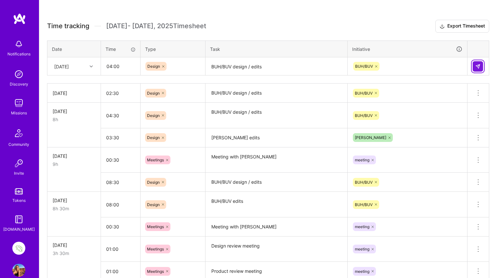
click at [476, 67] on img at bounding box center [477, 66] width 5 height 5
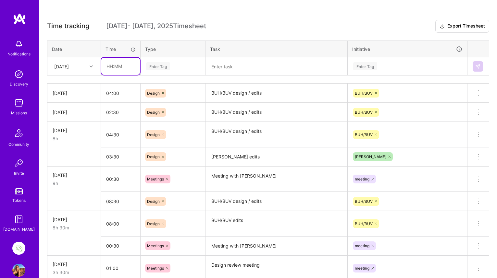
click at [110, 67] on input "text" at bounding box center [120, 66] width 39 height 17
type input "00:30"
click at [162, 64] on div "Enter Tag" at bounding box center [158, 66] width 24 height 10
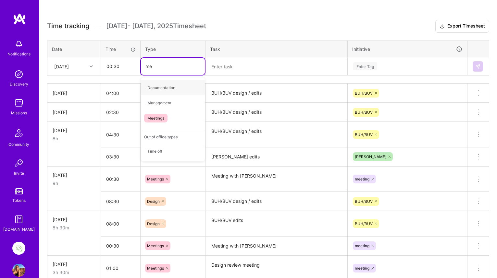
type input "mee"
click at [160, 88] on span "Meetings" at bounding box center [155, 87] width 23 height 9
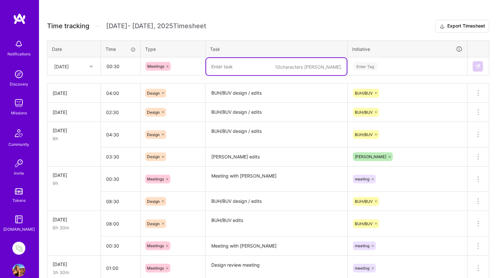
click at [227, 70] on textarea at bounding box center [276, 66] width 140 height 17
type textarea "Meeting with [PERSON_NAME]"
click at [368, 66] on div "Enter Tag" at bounding box center [365, 66] width 24 height 10
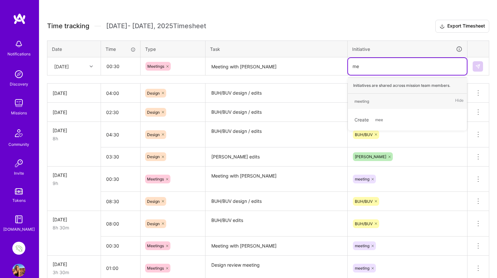
type input "mee"
click at [362, 100] on div "meeting" at bounding box center [361, 101] width 15 height 7
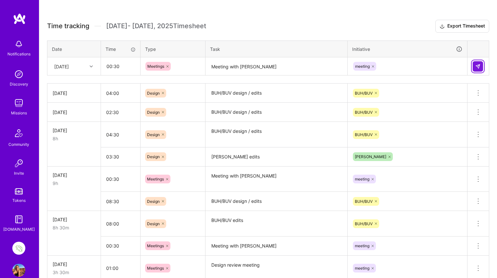
click at [479, 64] on img at bounding box center [477, 66] width 5 height 5
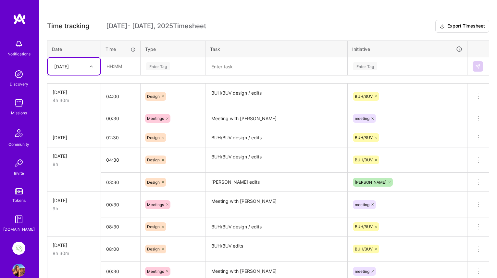
click at [90, 65] on icon at bounding box center [91, 66] width 3 height 3
click at [76, 95] on div "[DATE]" at bounding box center [74, 97] width 53 height 12
click at [113, 67] on input "text" at bounding box center [120, 66] width 39 height 17
type input "03:00"
click at [157, 67] on div "Enter Tag" at bounding box center [158, 66] width 24 height 10
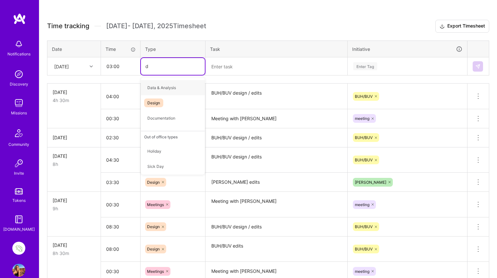
type input "de"
click at [154, 85] on span "Design" at bounding box center [153, 87] width 19 height 9
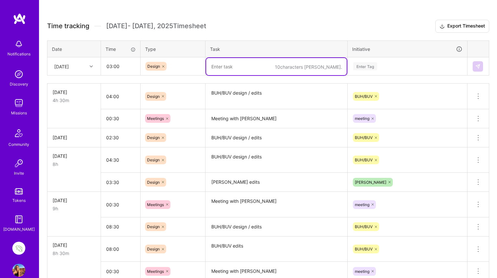
click at [219, 68] on textarea at bounding box center [276, 66] width 140 height 17
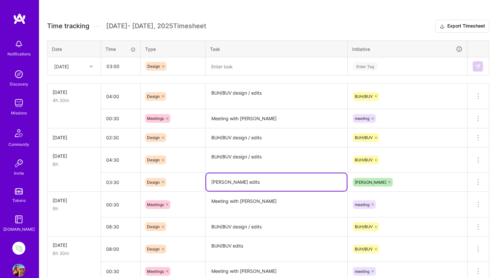
drag, startPoint x: 244, startPoint y: 182, endPoint x: 199, endPoint y: 181, distance: 45.4
click at [199, 181] on tr "03:30 Design [PERSON_NAME] edits [PERSON_NAME] Delete row" at bounding box center [268, 182] width 442 height 19
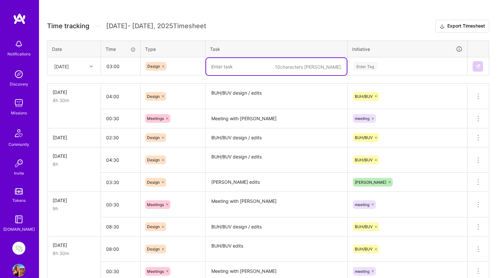
click at [221, 63] on textarea at bounding box center [276, 66] width 140 height 17
paste textarea "[PERSON_NAME] edits"
type textarea "[PERSON_NAME] edits"
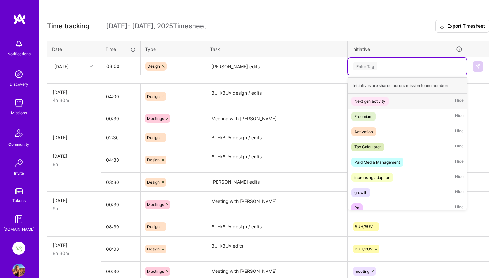
click at [361, 65] on div "Enter Tag" at bounding box center [365, 66] width 24 height 10
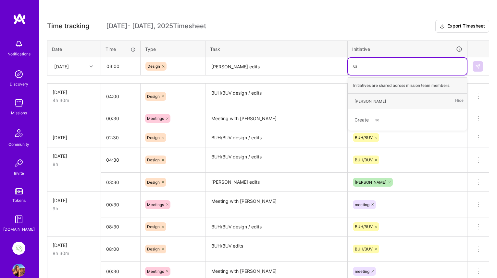
type input "san"
click at [360, 99] on div "[PERSON_NAME]" at bounding box center [369, 101] width 31 height 7
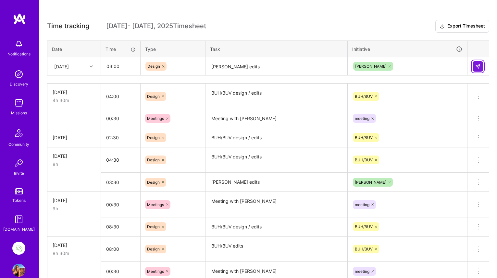
click at [479, 64] on img at bounding box center [477, 66] width 5 height 5
click at [109, 67] on input "text" at bounding box center [120, 66] width 39 height 17
type input "01:00"
click at [161, 65] on div "Enter Tag" at bounding box center [158, 66] width 24 height 10
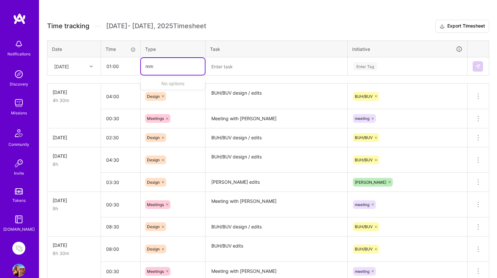
type input "m"
type input "mee"
click at [158, 86] on span "Meetings" at bounding box center [155, 87] width 23 height 9
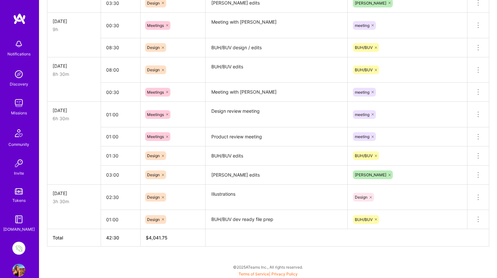
scroll to position [347, 0]
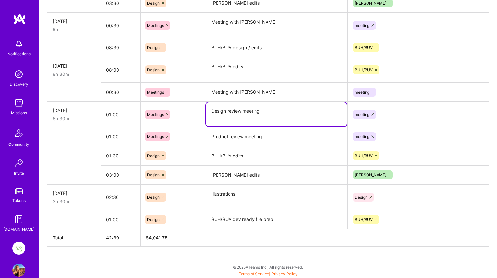
drag, startPoint x: 264, startPoint y: 112, endPoint x: 203, endPoint y: 112, distance: 61.3
click at [203, 112] on tr "[DATE] 6h 30m 01:00 Meetings Design review meeting meeting Delete row" at bounding box center [268, 115] width 442 height 26
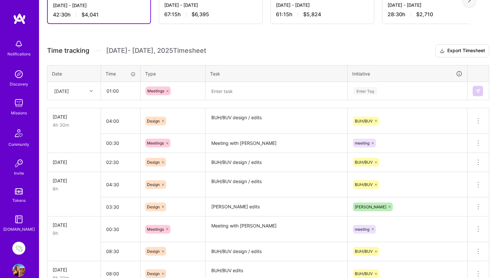
scroll to position [141, 0]
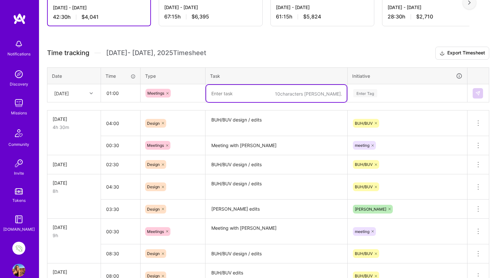
click at [218, 92] on textarea at bounding box center [276, 93] width 140 height 17
paste textarea "Design review meeting"
type textarea "Design review meeting"
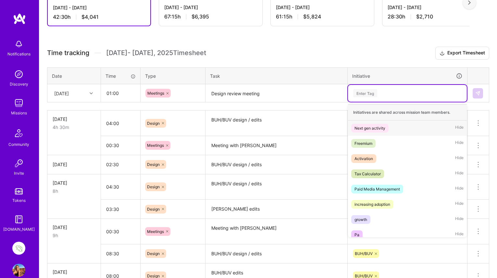
click at [364, 91] on div "Enter Tag" at bounding box center [365, 93] width 24 height 10
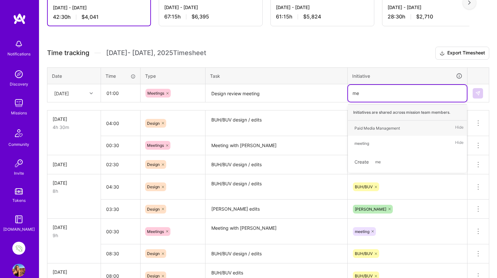
type input "mee"
click at [364, 129] on div "meeting" at bounding box center [361, 128] width 15 height 7
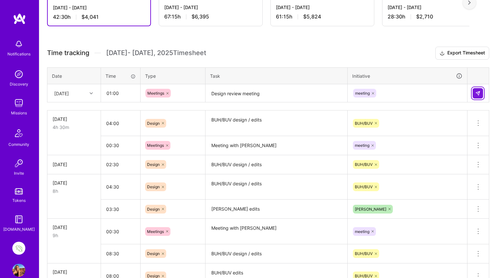
click at [478, 91] on img at bounding box center [477, 93] width 5 height 5
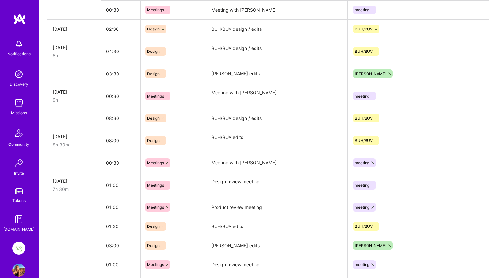
scroll to position [280, 0]
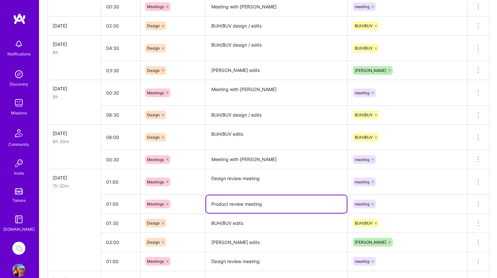
drag, startPoint x: 268, startPoint y: 205, endPoint x: 200, endPoint y: 205, distance: 68.8
click at [200, 205] on tr "01:00 Meetings Product review meeting meeting Delete row" at bounding box center [268, 204] width 442 height 19
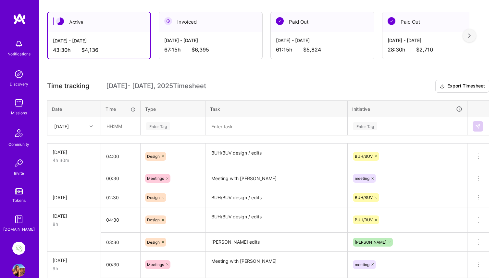
scroll to position [103, 0]
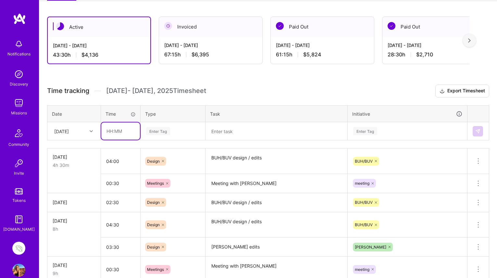
click at [111, 130] on input "text" at bounding box center [120, 131] width 39 height 17
type input "01:00"
click at [157, 131] on div "Enter Tag" at bounding box center [158, 131] width 24 height 10
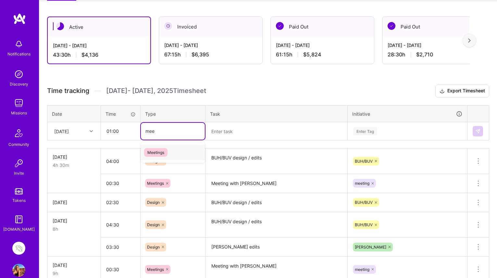
type input "meet"
click at [154, 152] on span "Meetings" at bounding box center [155, 152] width 23 height 9
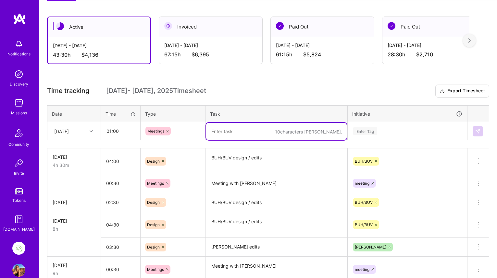
click at [231, 134] on textarea at bounding box center [276, 131] width 140 height 17
paste textarea "Product review meeting"
type textarea "Product review meeting"
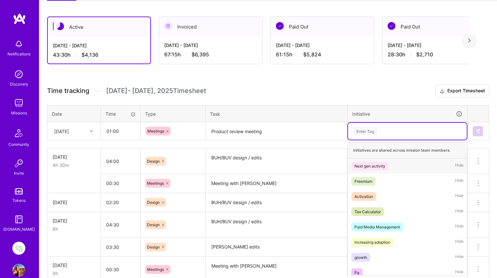
click at [369, 132] on div "Enter Tag" at bounding box center [365, 131] width 24 height 10
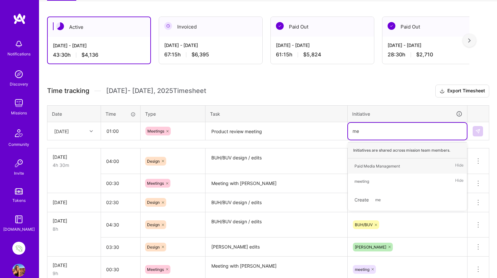
type input "mee"
click at [366, 167] on div "meeting" at bounding box center [361, 166] width 15 height 7
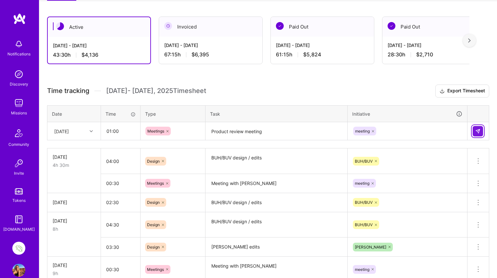
click at [480, 130] on button at bounding box center [477, 131] width 10 height 10
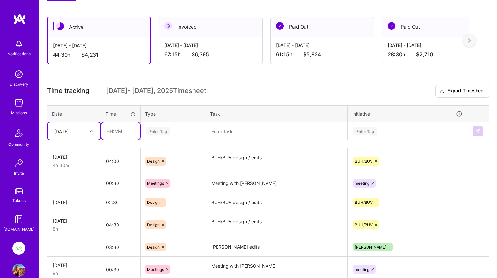
click at [109, 133] on input "text" at bounding box center [120, 131] width 39 height 17
type input "07:00"
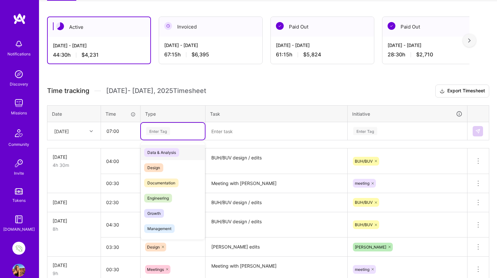
click at [157, 130] on div "Enter Tag" at bounding box center [158, 131] width 24 height 10
type input "de"
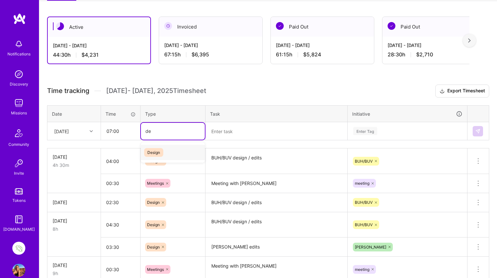
click at [155, 152] on span "Design" at bounding box center [153, 152] width 19 height 9
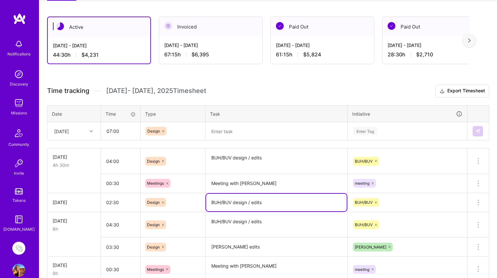
drag, startPoint x: 265, startPoint y: 201, endPoint x: 200, endPoint y: 201, distance: 64.9
click at [200, 201] on tr "[DATE] 02:30 Design BUH/BUV design / edits BUH/BUV Delete row" at bounding box center [268, 202] width 442 height 19
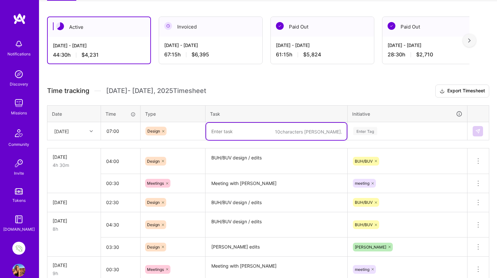
click at [221, 132] on textarea at bounding box center [276, 131] width 140 height 17
paste textarea "BUH/BUV design / edits"
type textarea "BUH/BUV design / edits"
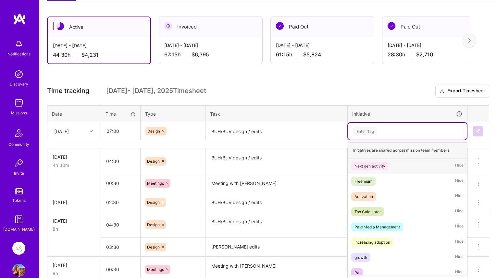
click at [370, 130] on div "Enter Tag" at bounding box center [365, 131] width 24 height 10
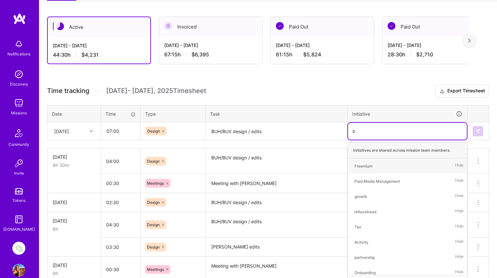
type input "bu"
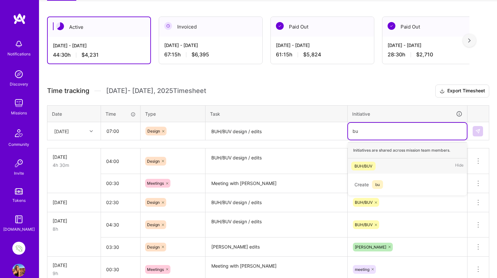
click at [362, 166] on div "BUH/BUV" at bounding box center [363, 166] width 18 height 7
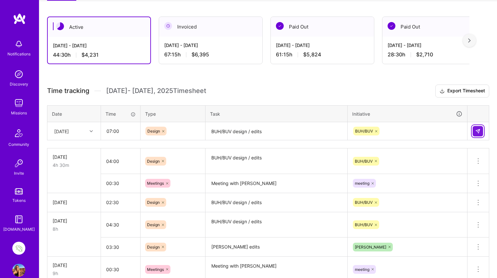
click at [481, 130] on button at bounding box center [477, 131] width 10 height 10
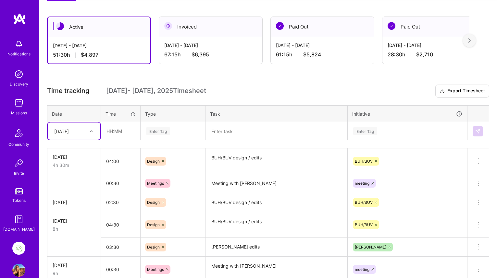
scroll to position [108, 0]
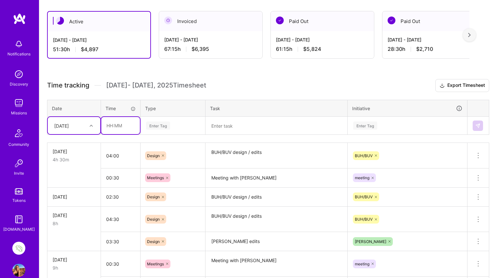
click at [112, 125] on input "text" at bounding box center [120, 125] width 39 height 17
click at [88, 122] on div at bounding box center [92, 126] width 10 height 8
click at [73, 181] on div "[DATE]" at bounding box center [74, 179] width 53 height 12
click at [113, 123] on input "text" at bounding box center [120, 125] width 39 height 17
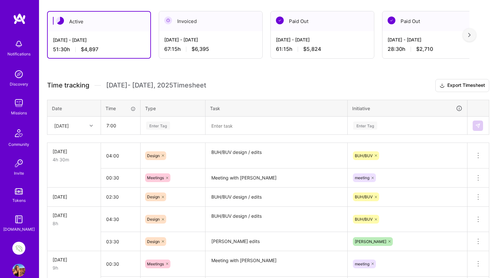
type input "07:00"
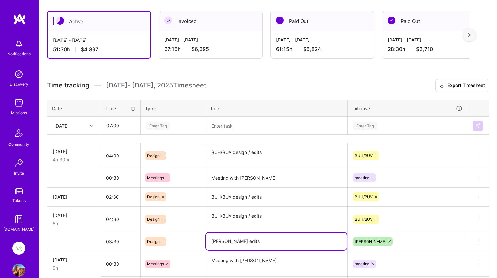
drag, startPoint x: 248, startPoint y: 239, endPoint x: 201, endPoint y: 244, distance: 47.3
click at [201, 244] on tr "03:30 Design [PERSON_NAME] edits [PERSON_NAME] Delete row" at bounding box center [268, 241] width 442 height 19
click at [219, 124] on textarea at bounding box center [276, 125] width 140 height 17
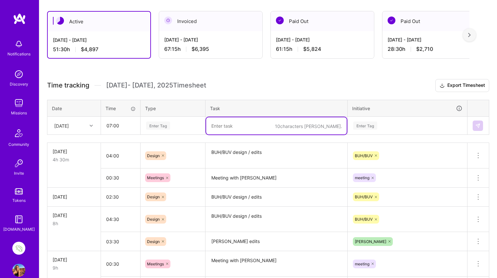
paste textarea "[PERSON_NAME] edits"
type textarea "[PERSON_NAME] edits"
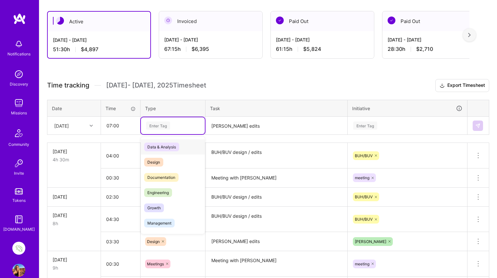
click at [158, 126] on div "Enter Tag" at bounding box center [158, 126] width 24 height 10
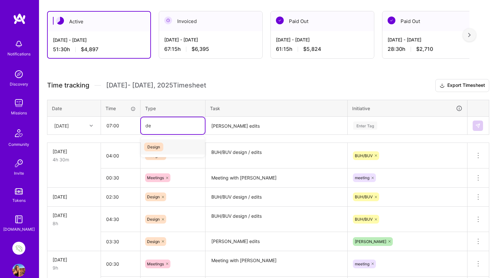
type input "des"
click at [156, 148] on span "Design" at bounding box center [153, 147] width 19 height 9
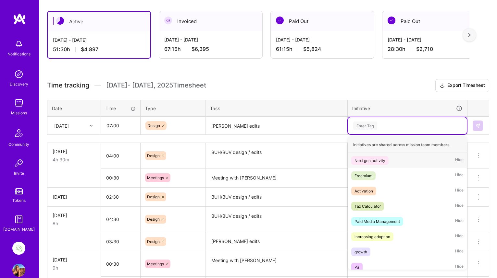
click at [365, 125] on div "Enter Tag" at bounding box center [365, 126] width 24 height 10
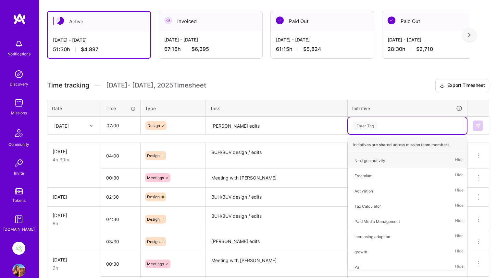
click at [300, 89] on h3 "Time tracking [DATE] - [DATE] Timesheet Export Timesheet" at bounding box center [268, 85] width 442 height 13
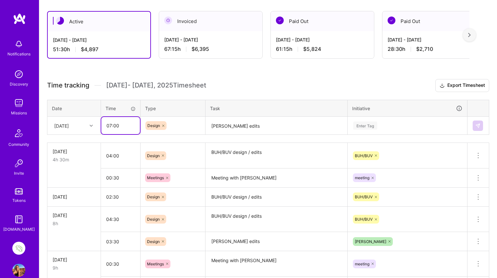
click at [108, 126] on input "07:00" at bounding box center [120, 125] width 39 height 17
type input "05:00"
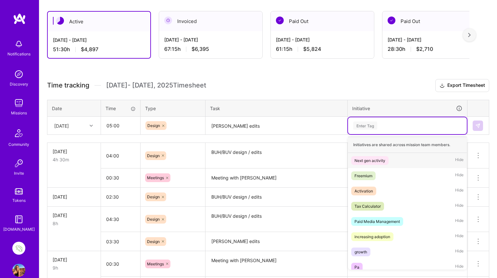
click at [367, 124] on div "Enter Tag" at bounding box center [365, 126] width 24 height 10
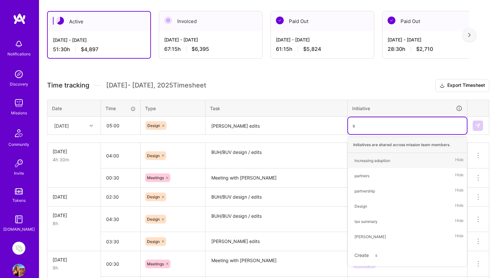
type input "sa"
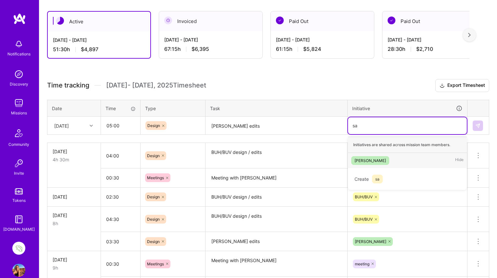
click at [360, 158] on div "[PERSON_NAME]" at bounding box center [369, 160] width 31 height 7
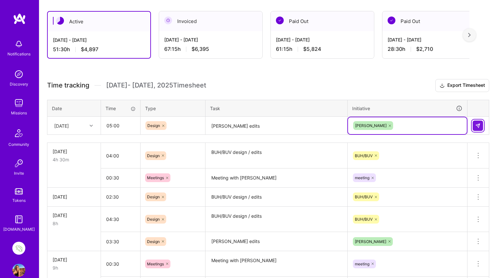
click at [478, 124] on img at bounding box center [477, 125] width 5 height 5
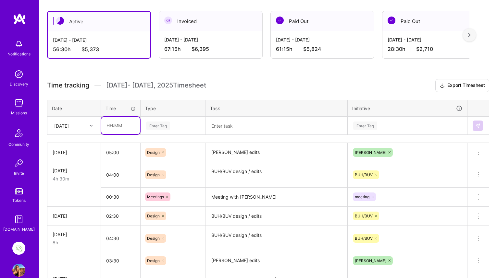
click at [122, 127] on input "text" at bounding box center [120, 125] width 39 height 17
type input "00:30"
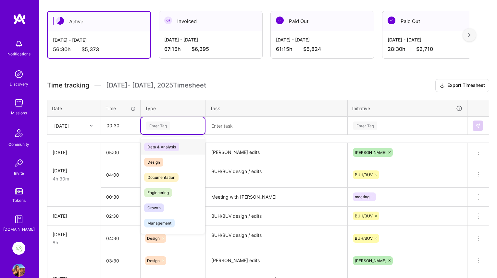
click at [159, 125] on div "Enter Tag" at bounding box center [158, 126] width 24 height 10
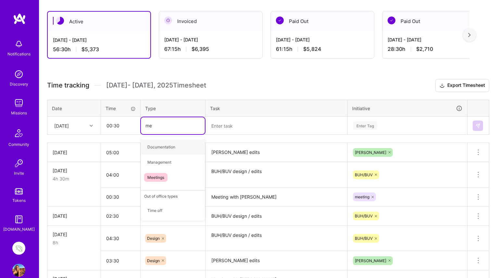
type input "mee"
click at [156, 147] on span "Meetings" at bounding box center [155, 147] width 23 height 9
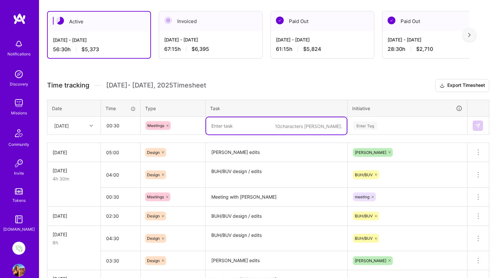
click at [236, 123] on textarea at bounding box center [276, 125] width 140 height 17
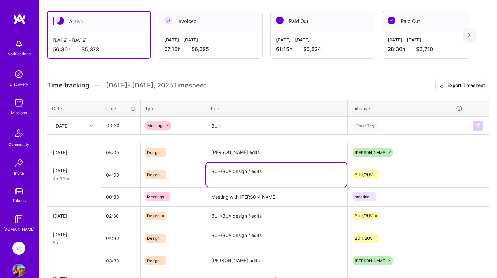
drag, startPoint x: 248, startPoint y: 171, endPoint x: 206, endPoint y: 171, distance: 41.2
click at [206, 171] on textarea "BUH/BUV design / edits" at bounding box center [276, 175] width 140 height 24
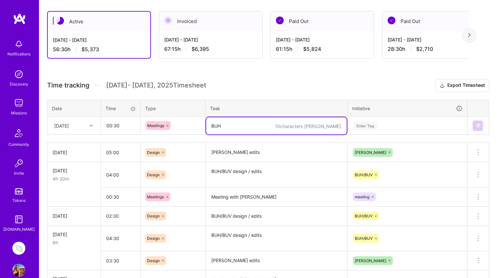
drag, startPoint x: 225, startPoint y: 126, endPoint x: 166, endPoint y: 126, distance: 58.7
click at [166, 126] on tr "[DATE] 00:30 Meetings 10 characters min. BUH Enter Tag" at bounding box center [268, 126] width 442 height 18
paste textarea "/BUV design"
type textarea "BUH/BUV design meeting"
click at [364, 126] on div "Enter Tag" at bounding box center [365, 126] width 24 height 10
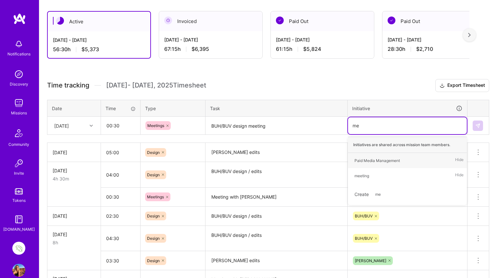
type input "mee"
click at [366, 162] on div "meeting" at bounding box center [361, 160] width 15 height 7
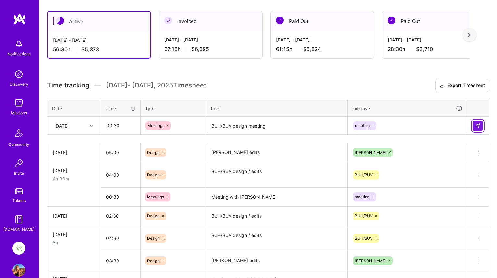
click at [478, 127] on img at bounding box center [477, 125] width 5 height 5
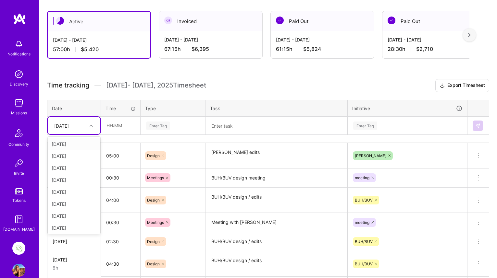
click at [89, 126] on div at bounding box center [92, 126] width 10 height 8
click at [70, 191] on div "[DATE]" at bounding box center [74, 191] width 53 height 12
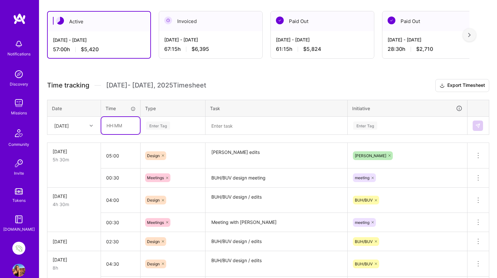
click at [114, 124] on input "text" at bounding box center [120, 125] width 39 height 17
type input "00:30"
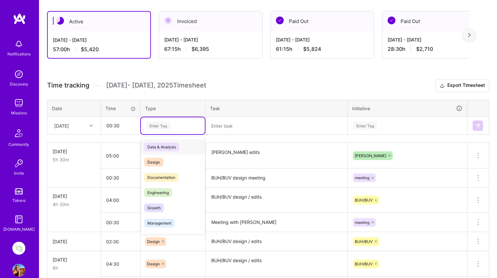
click at [157, 124] on div "Enter Tag" at bounding box center [158, 126] width 24 height 10
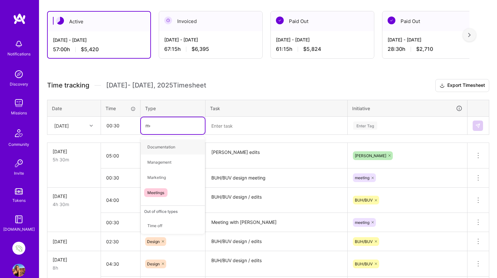
type input "mee"
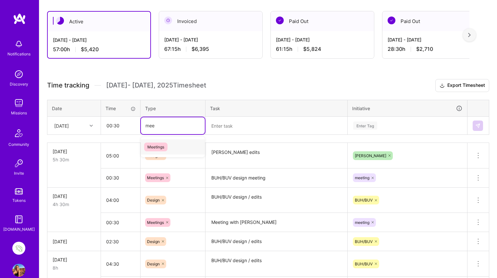
click at [153, 146] on span "Meetings" at bounding box center [155, 147] width 23 height 9
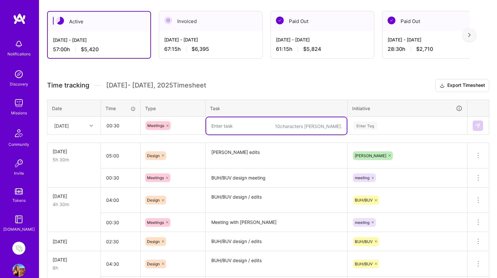
click at [241, 125] on textarea at bounding box center [276, 125] width 140 height 17
type textarea "Company meeting"
click at [372, 124] on div "Enter Tag" at bounding box center [365, 126] width 24 height 10
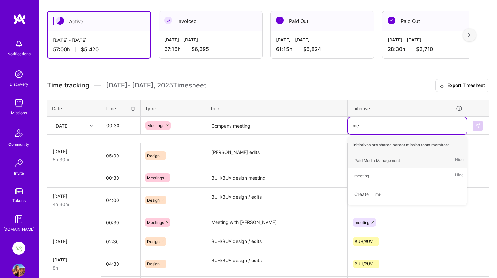
type input "mee"
click at [367, 159] on div "meeting" at bounding box center [361, 160] width 15 height 7
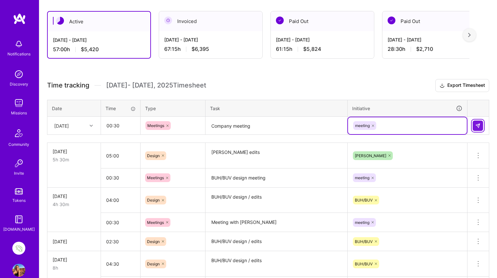
click at [478, 127] on img at bounding box center [477, 125] width 5 height 5
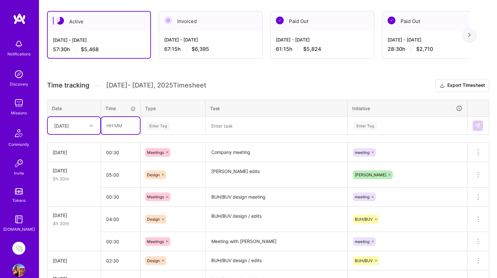
click at [117, 127] on input "text" at bounding box center [120, 125] width 39 height 17
type input "01:30"
click at [156, 127] on div "Enter Tag" at bounding box center [158, 126] width 24 height 10
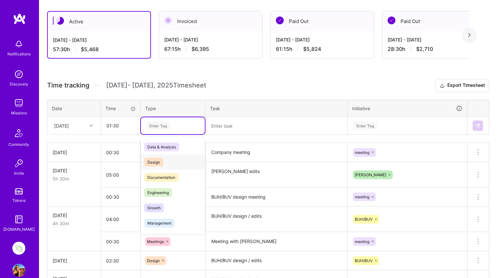
click at [149, 164] on span "Design" at bounding box center [153, 162] width 19 height 9
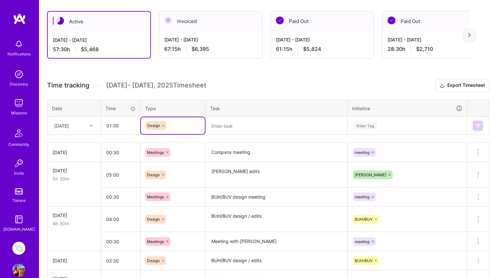
click at [214, 129] on textarea at bounding box center [276, 125] width 140 height 17
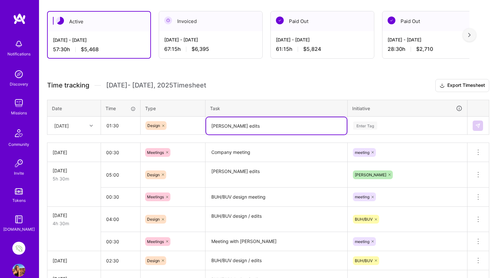
type textarea "[PERSON_NAME] edits"
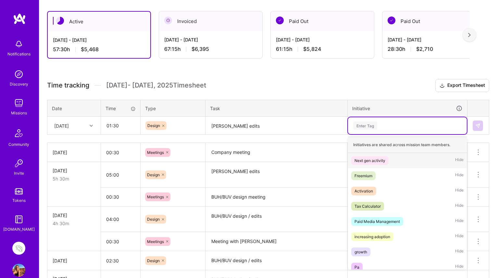
click at [363, 125] on div "Enter Tag" at bounding box center [365, 126] width 24 height 10
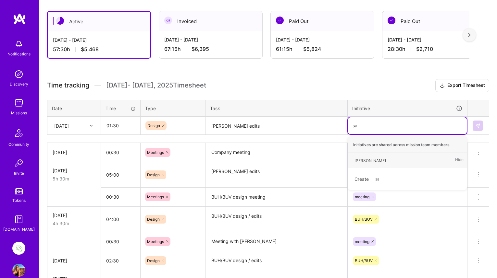
type input "san"
click at [359, 161] on div "[PERSON_NAME]" at bounding box center [369, 160] width 31 height 7
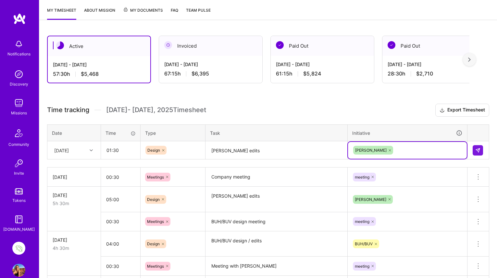
scroll to position [78, 0]
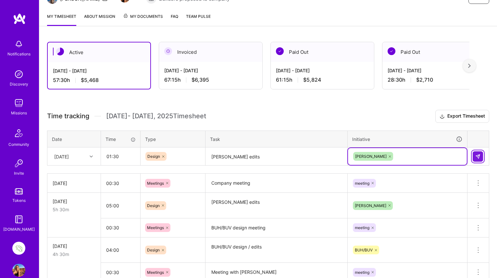
click at [480, 155] on img at bounding box center [477, 156] width 5 height 5
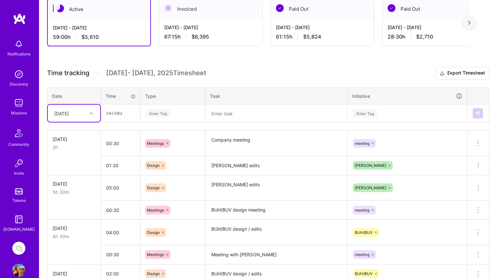
scroll to position [129, 0]
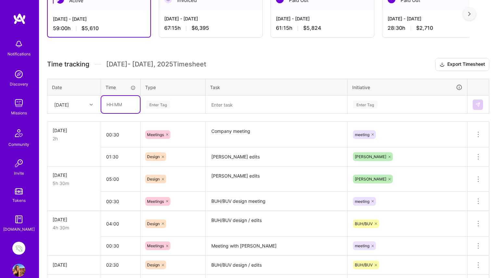
click at [115, 103] on input "text" at bounding box center [120, 104] width 39 height 17
type input "03:30"
click at [159, 103] on div "Enter Tag" at bounding box center [158, 105] width 24 height 10
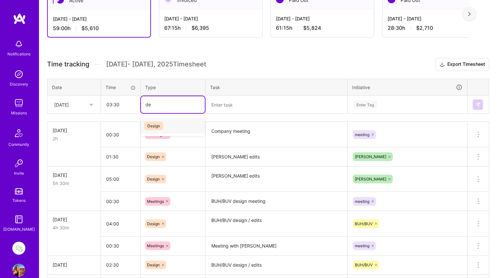
click at [154, 127] on span "Design" at bounding box center [153, 126] width 19 height 9
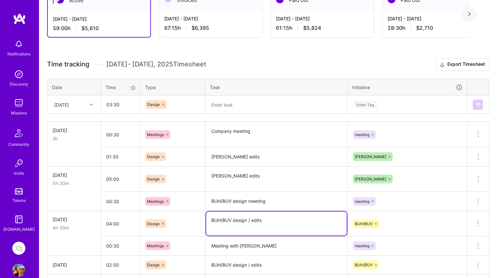
drag, startPoint x: 264, startPoint y: 222, endPoint x: 206, endPoint y: 221, distance: 58.7
click at [206, 221] on td "BUH/BUV design / edits" at bounding box center [276, 224] width 142 height 26
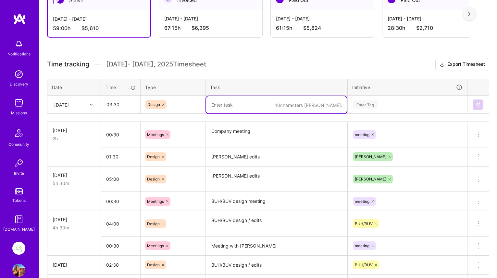
click at [222, 105] on textarea at bounding box center [276, 104] width 140 height 17
paste textarea "BUH/BUV design / edits"
click at [281, 104] on textarea "BUH/BUV design / edits" at bounding box center [276, 104] width 140 height 17
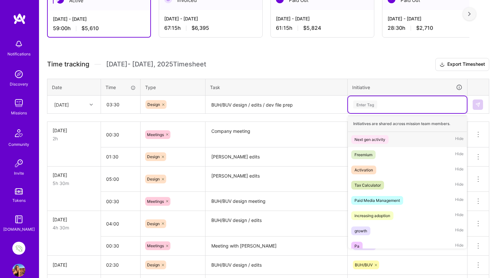
click at [368, 104] on div "Enter Tag" at bounding box center [365, 105] width 24 height 10
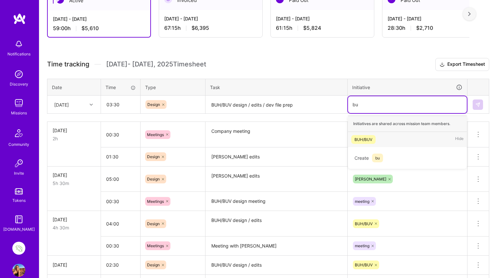
click at [364, 138] on div "BUH/BUV" at bounding box center [363, 139] width 18 height 7
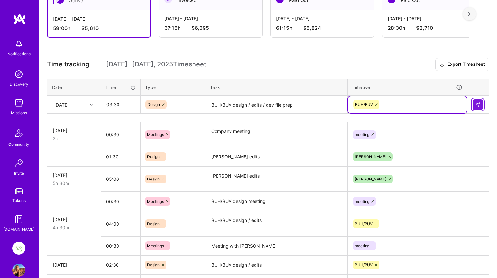
click at [478, 102] on img at bounding box center [477, 104] width 5 height 5
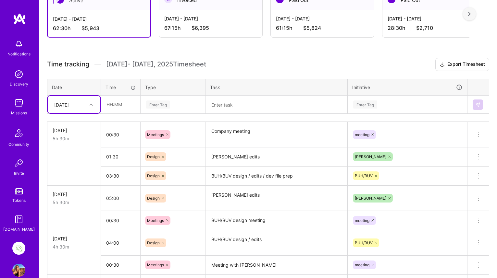
click at [91, 104] on icon at bounding box center [91, 104] width 3 height 3
click at [62, 205] on div "[DATE]" at bounding box center [74, 206] width 53 height 12
click at [109, 103] on input "text" at bounding box center [120, 104] width 39 height 17
click at [162, 103] on div "Enter Tag" at bounding box center [158, 105] width 24 height 10
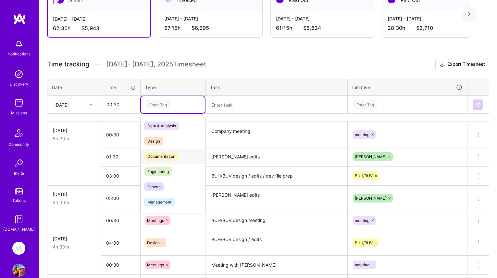
click at [158, 156] on span "Documentation" at bounding box center [161, 156] width 34 height 9
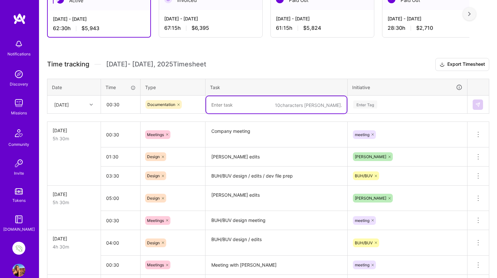
click at [226, 106] on textarea at bounding box center [276, 104] width 140 height 17
click at [223, 105] on textarea "Spec overview" at bounding box center [276, 104] width 140 height 17
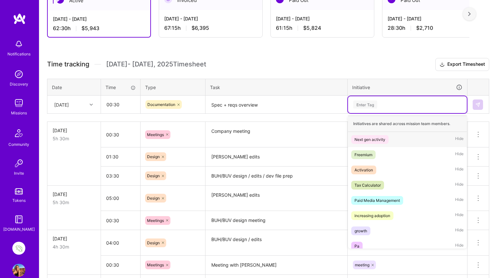
click at [365, 107] on div "Enter Tag" at bounding box center [365, 105] width 24 height 10
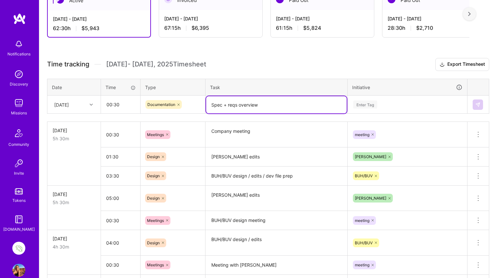
click at [318, 102] on textarea "Spec + reqs overview" at bounding box center [276, 104] width 140 height 17
click at [368, 105] on div "Enter Tag" at bounding box center [365, 105] width 24 height 10
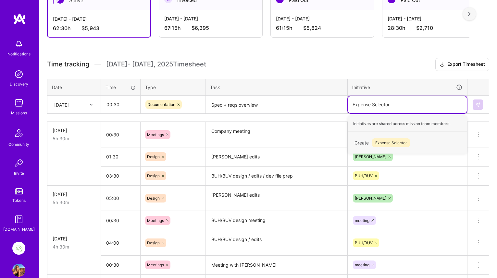
click at [385, 144] on span "Expense Selector" at bounding box center [391, 143] width 38 height 9
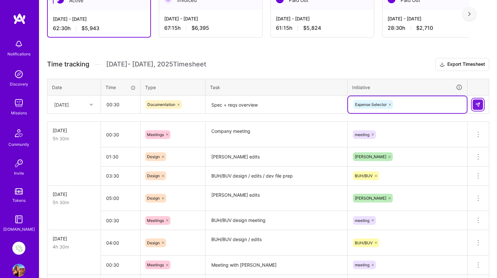
click at [477, 103] on img at bounding box center [477, 104] width 5 height 5
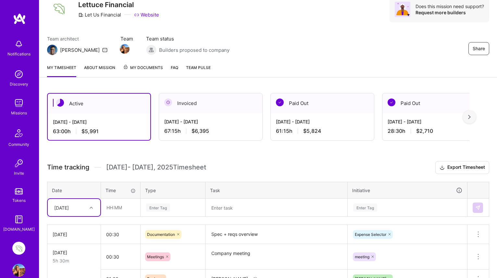
scroll to position [24, 0]
